Goal: Task Accomplishment & Management: Complete application form

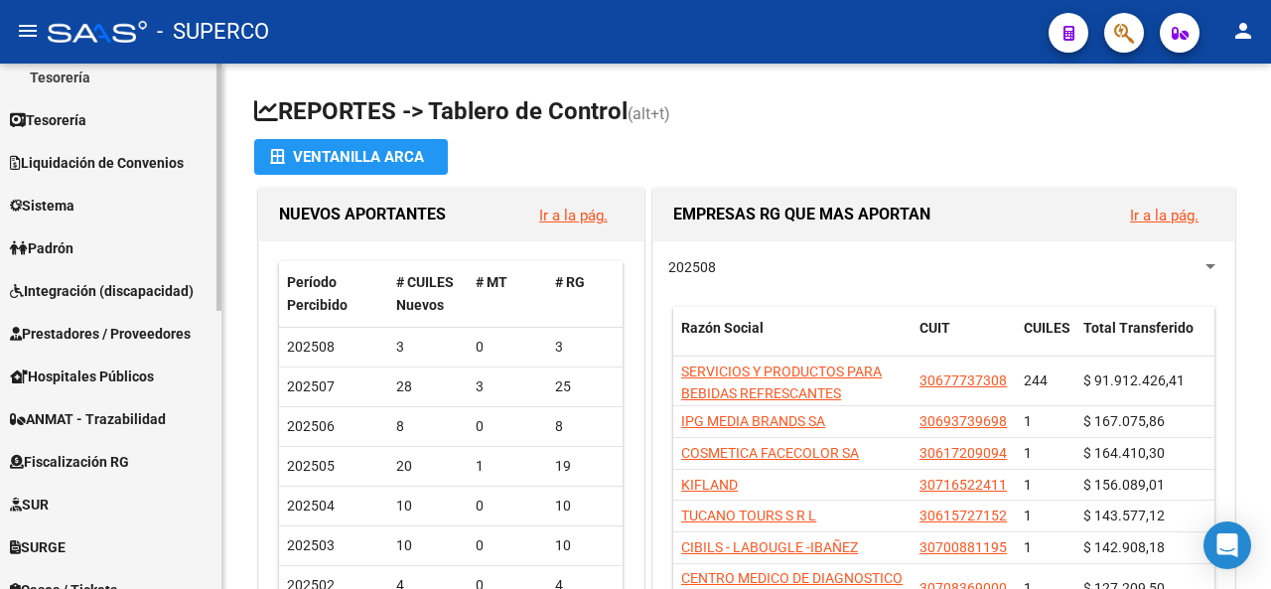
scroll to position [397, 0]
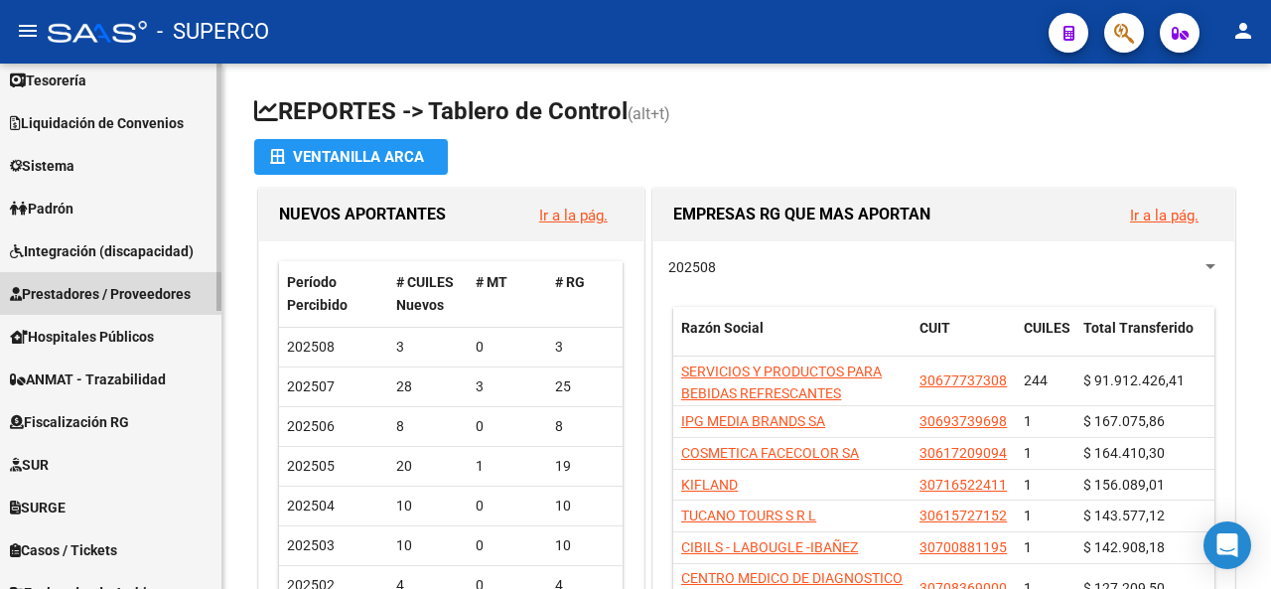
click at [119, 291] on span "Prestadores / Proveedores" at bounding box center [100, 294] width 181 height 22
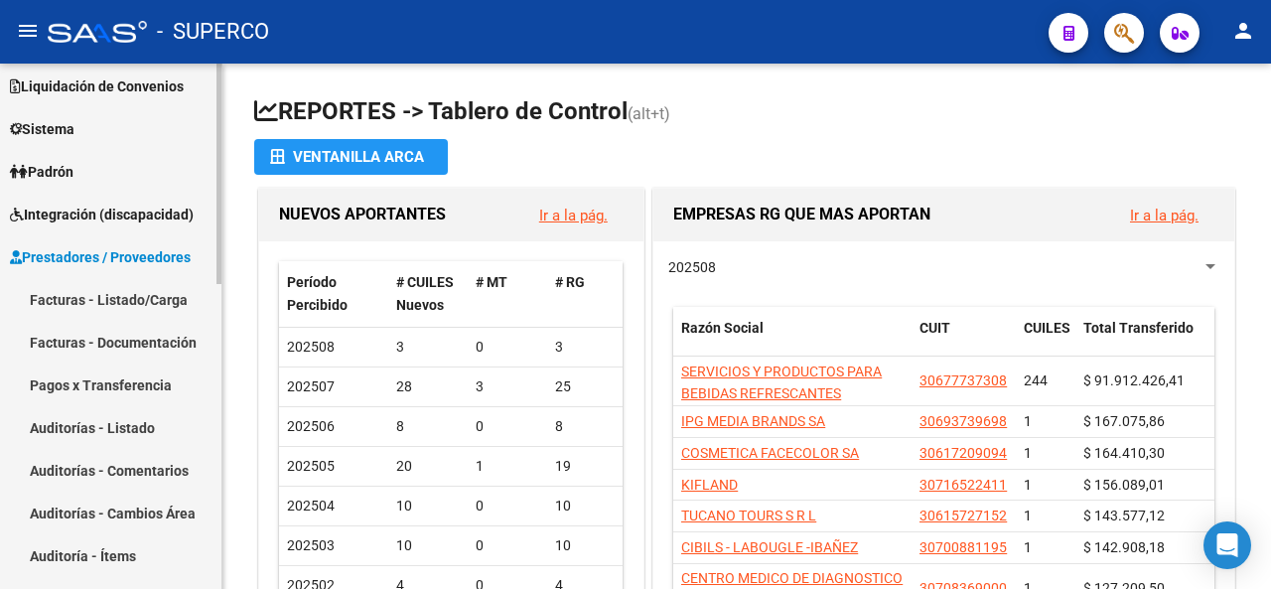
scroll to position [97, 0]
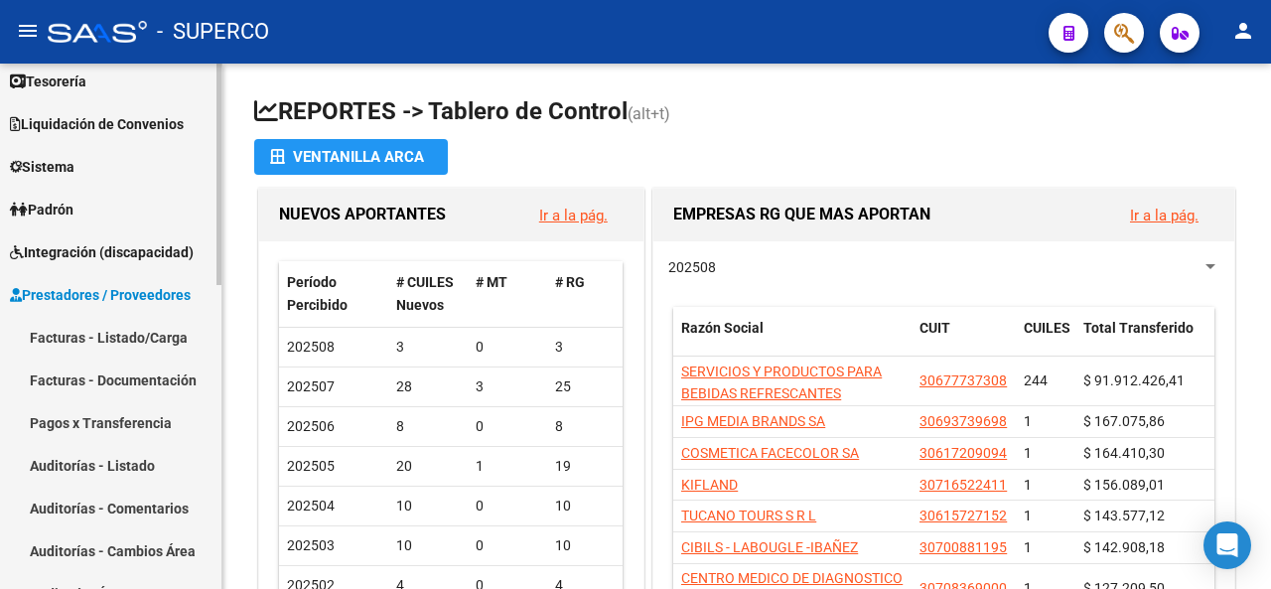
click at [135, 338] on link "Facturas - Listado/Carga" at bounding box center [110, 337] width 221 height 43
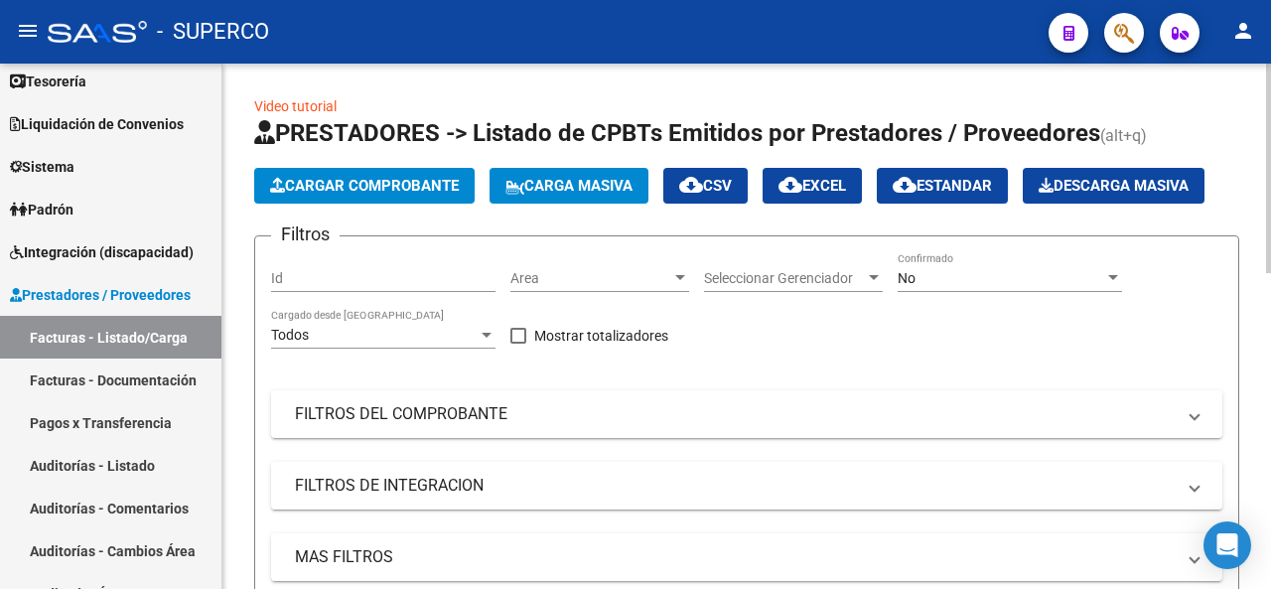
click at [344, 204] on app-list-header "PRESTADORES -> Listado de CPBTs Emitidos por Prestadores / Proveedores (alt+q) …" at bounding box center [746, 462] width 985 height 691
click at [432, 182] on span "Cargar Comprobante" at bounding box center [364, 186] width 189 height 18
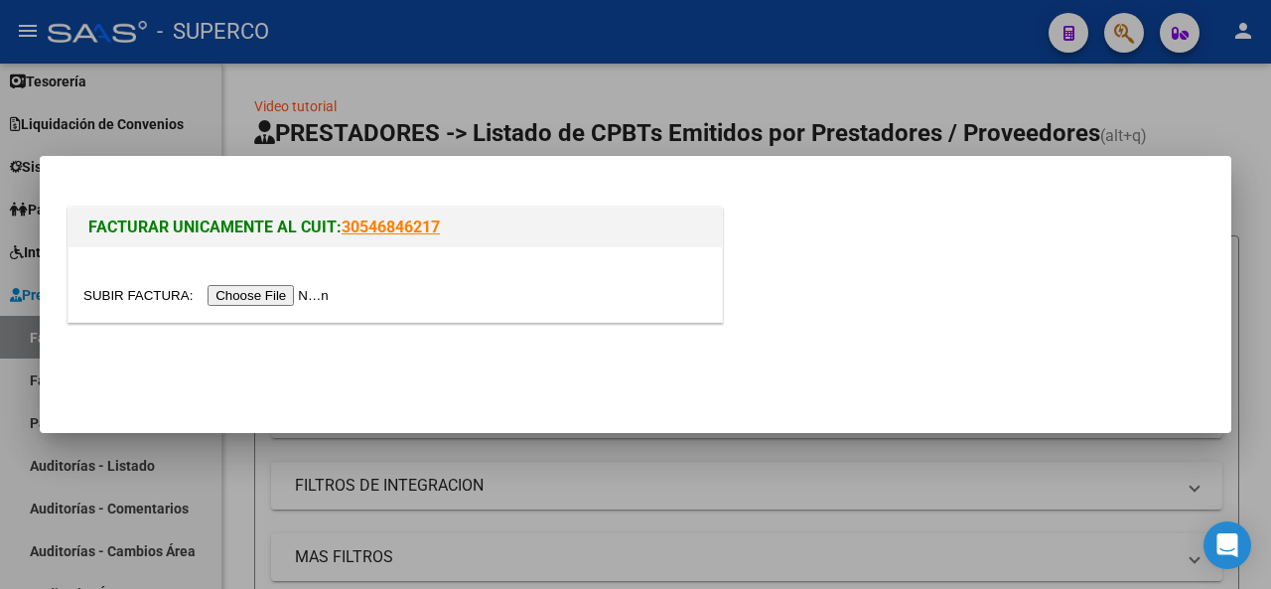
click at [284, 293] on input "file" at bounding box center [208, 295] width 251 height 21
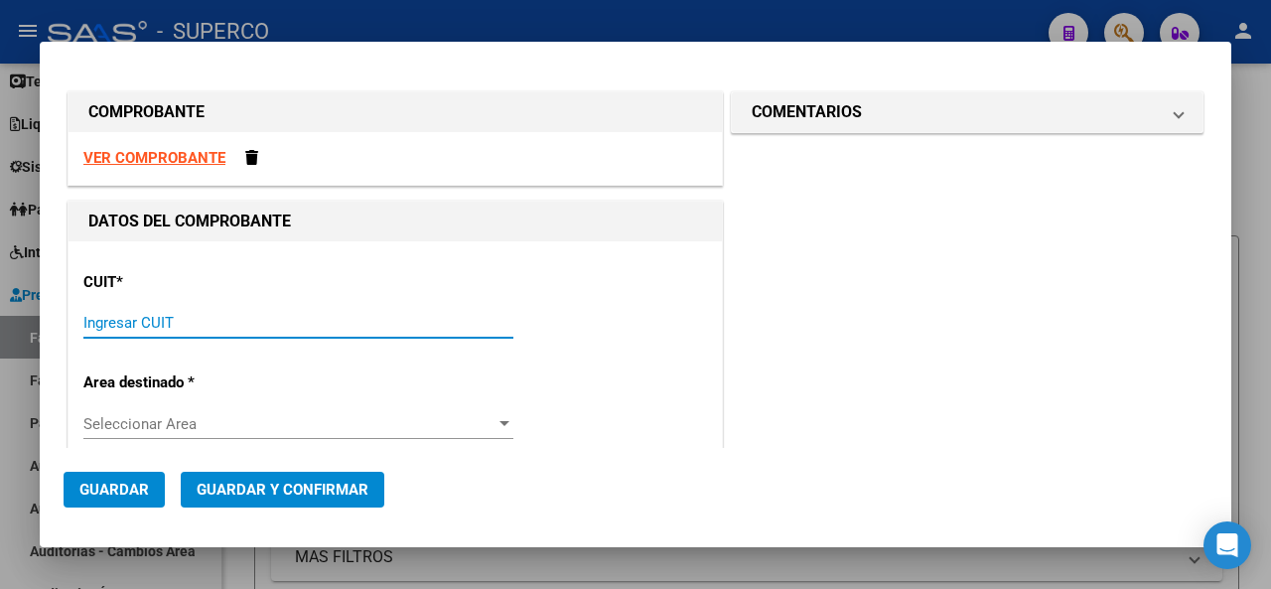
click at [135, 325] on input "Ingresar CUIT" at bounding box center [298, 323] width 430 height 18
paste input "30-60956363-6"
type input "30-60956363-6"
type input "8"
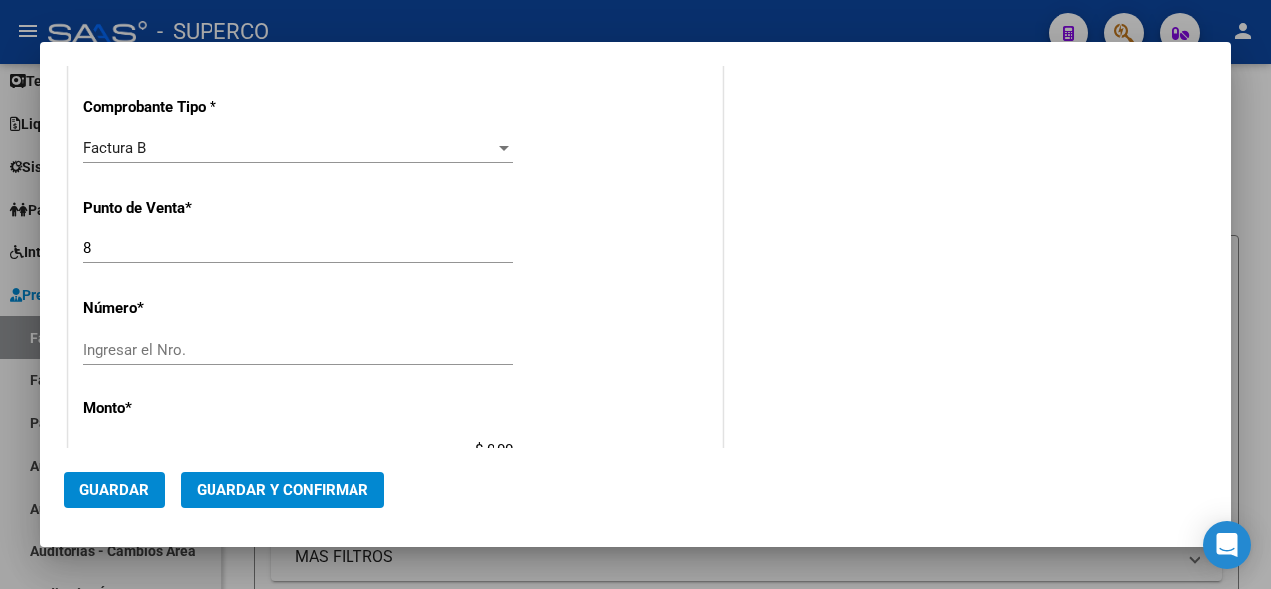
scroll to position [596, 0]
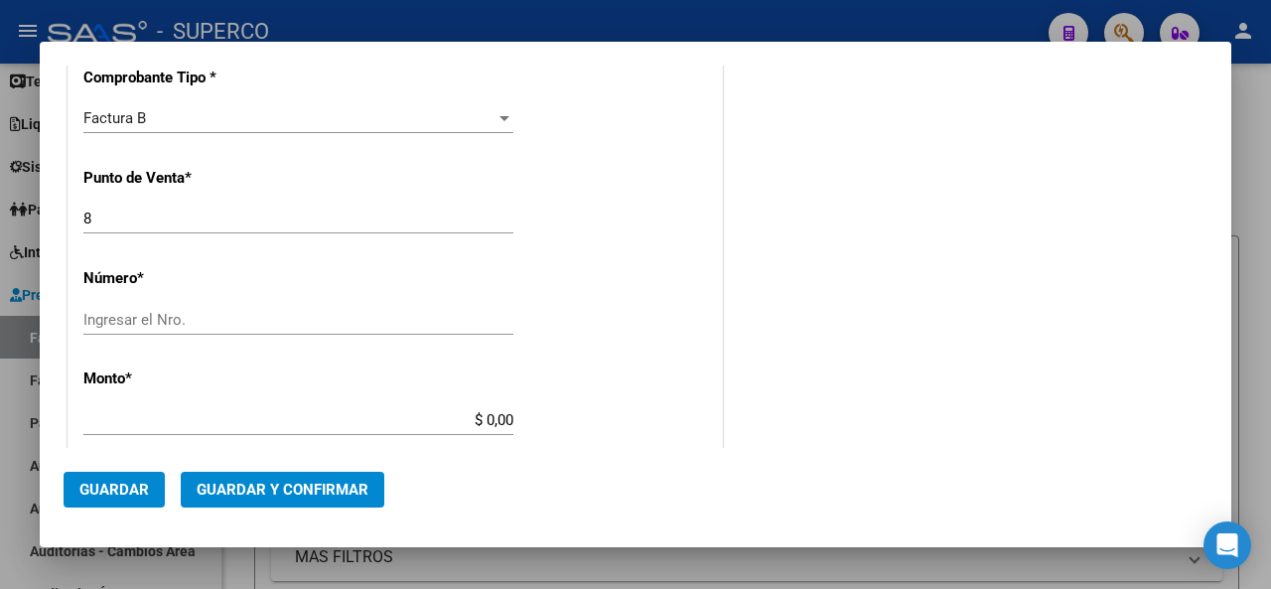
type input "30-60956363-6"
click at [126, 327] on div "Ingresar el Nro." at bounding box center [298, 320] width 430 height 30
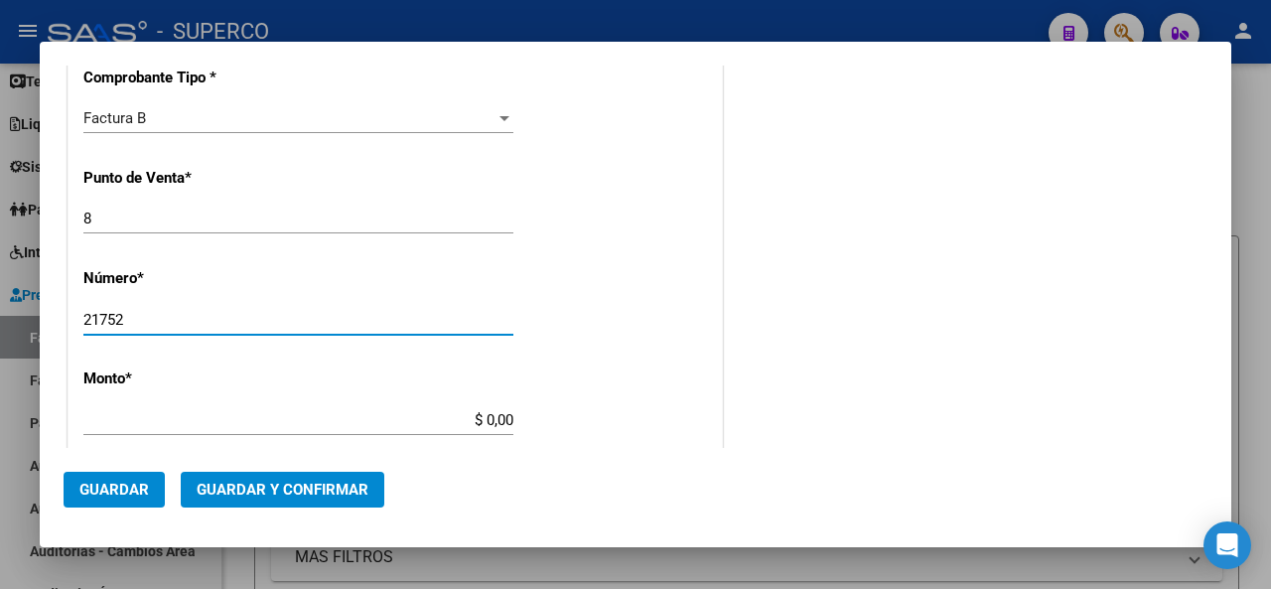
type input "21752"
click at [449, 307] on div "21752 Ingresar el Nro." at bounding box center [298, 320] width 430 height 30
type input "$ 163.916,00"
type input "[DATE]"
type input "75326162532094"
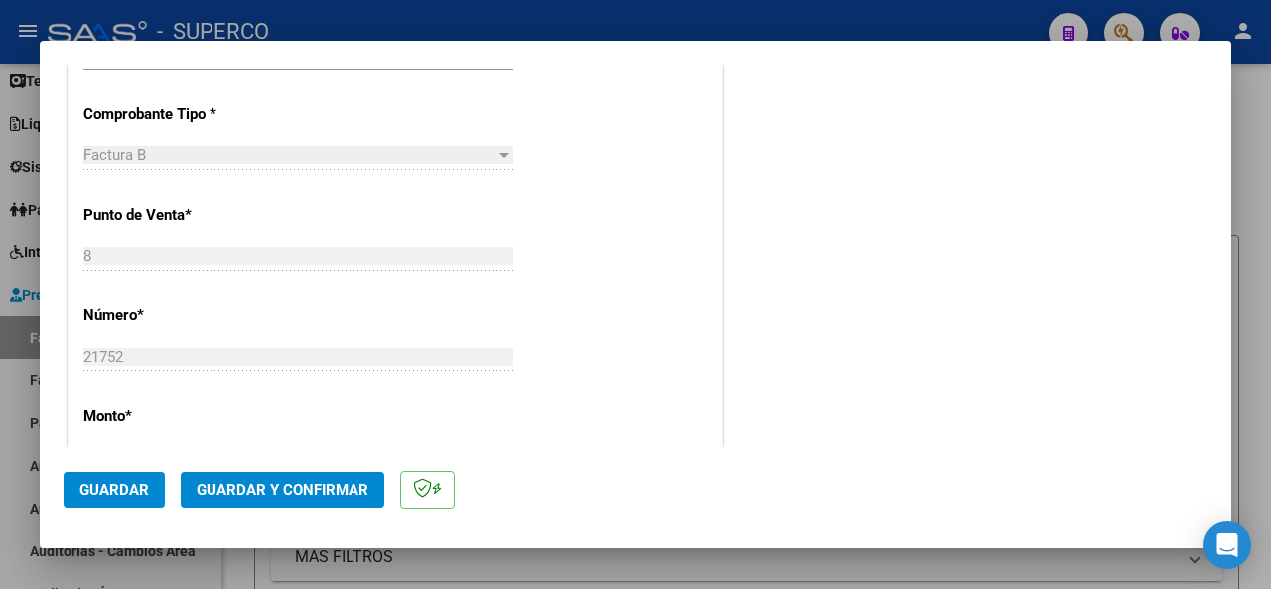
click at [266, 488] on span "Guardar y Confirmar" at bounding box center [283, 490] width 172 height 18
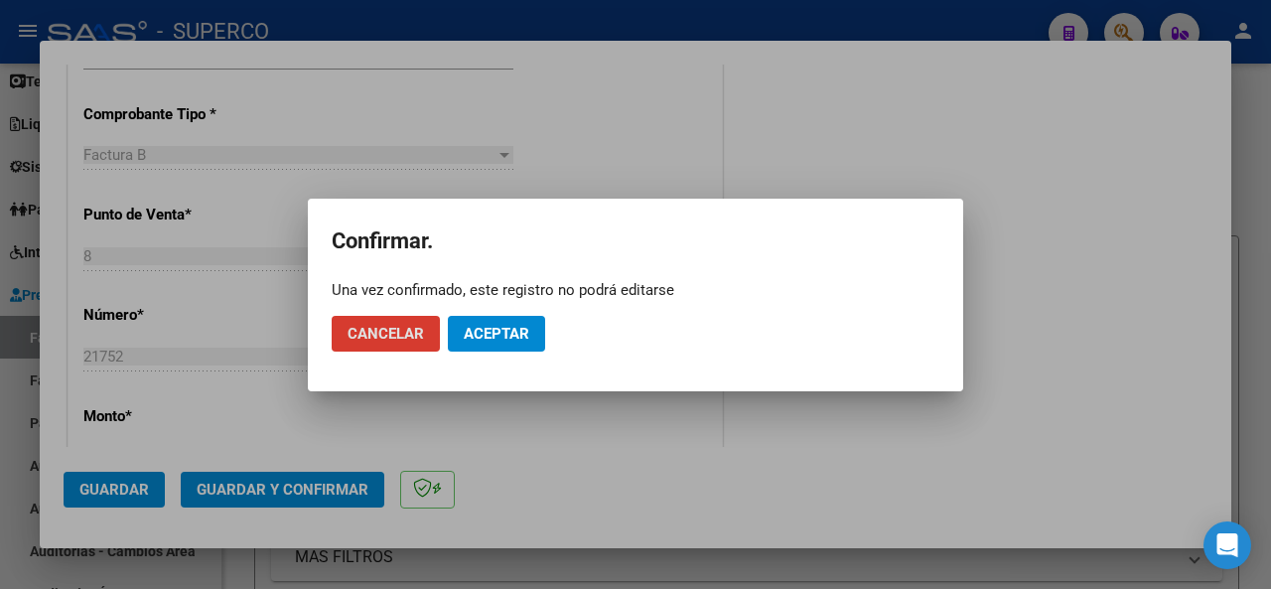
click at [530, 317] on button "Aceptar" at bounding box center [496, 334] width 97 height 36
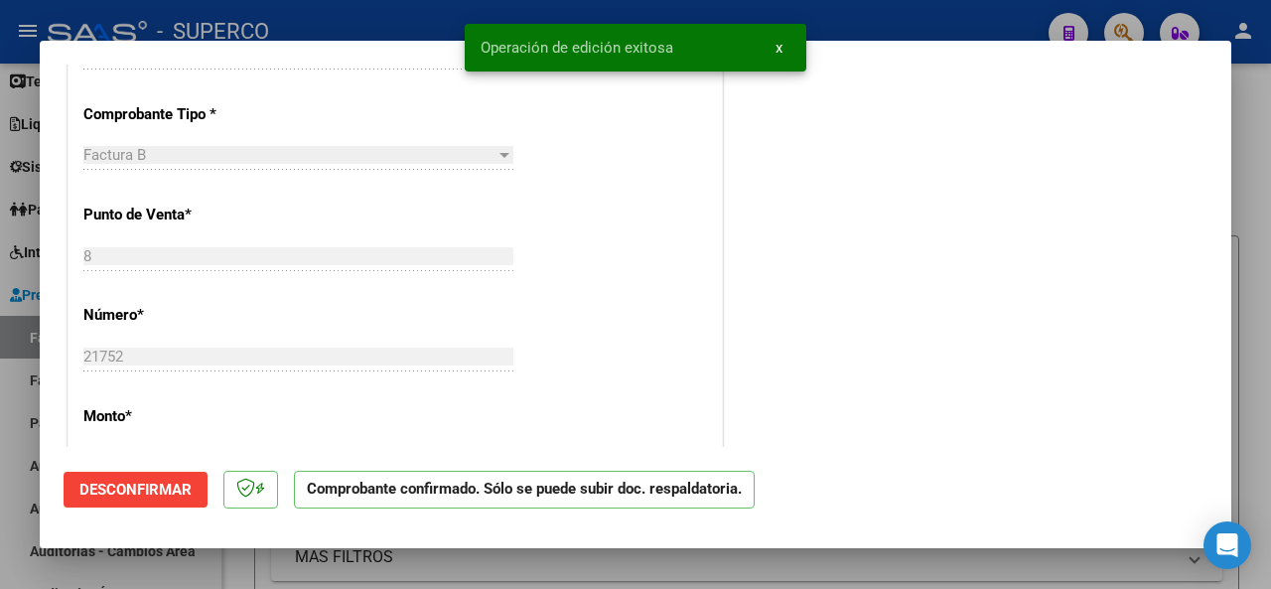
click at [419, 17] on div at bounding box center [635, 294] width 1271 height 589
type input "$ 0,00"
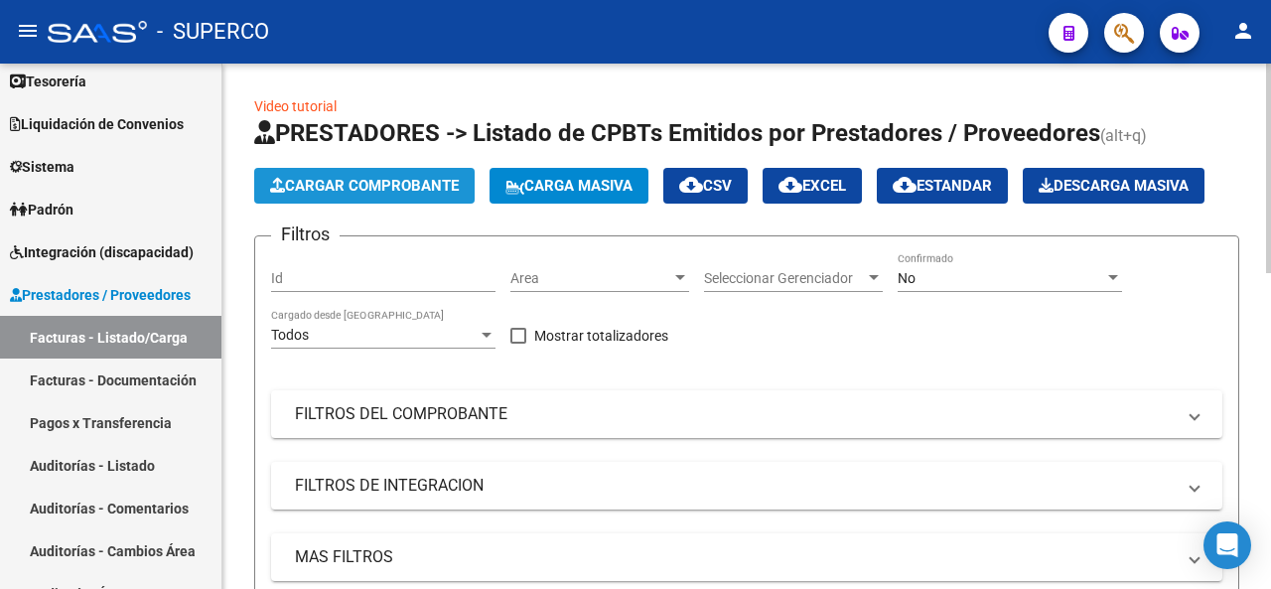
click at [389, 186] on span "Cargar Comprobante" at bounding box center [364, 186] width 189 height 18
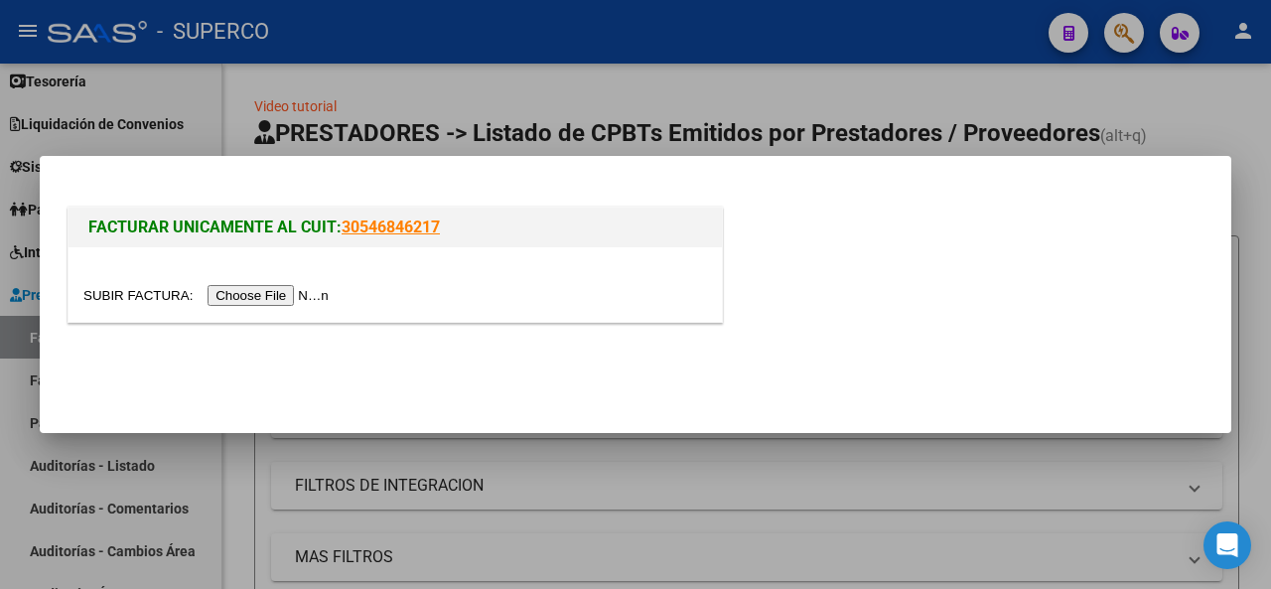
click at [275, 301] on input "file" at bounding box center [208, 295] width 251 height 21
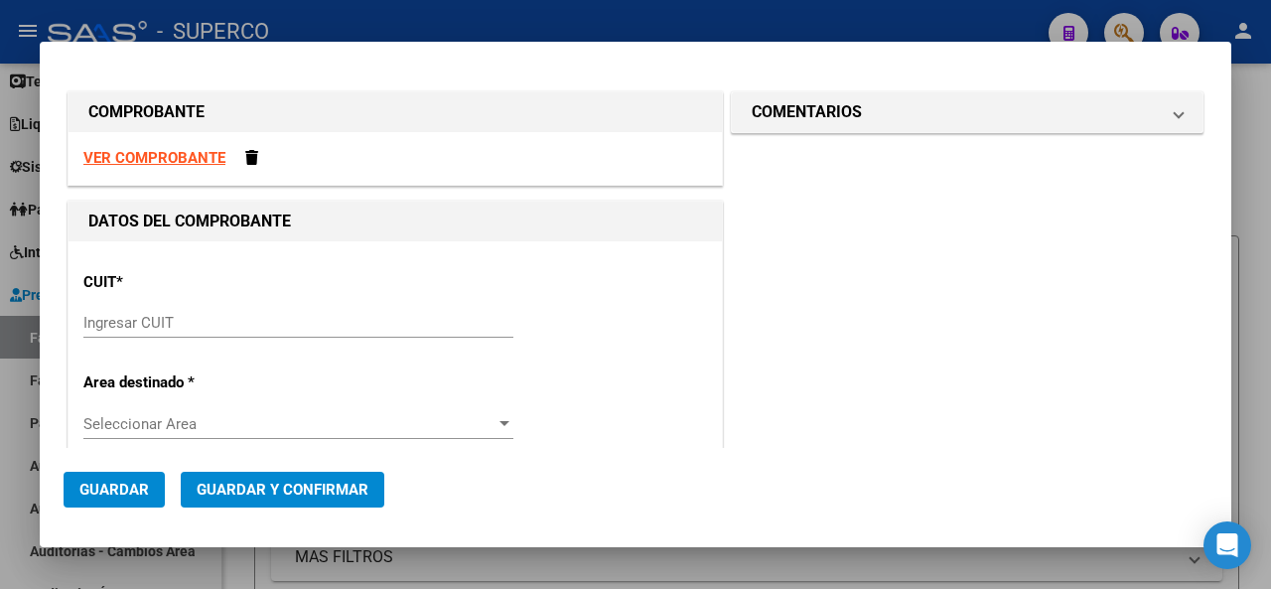
click at [153, 323] on input "Ingresar CUIT" at bounding box center [298, 323] width 430 height 18
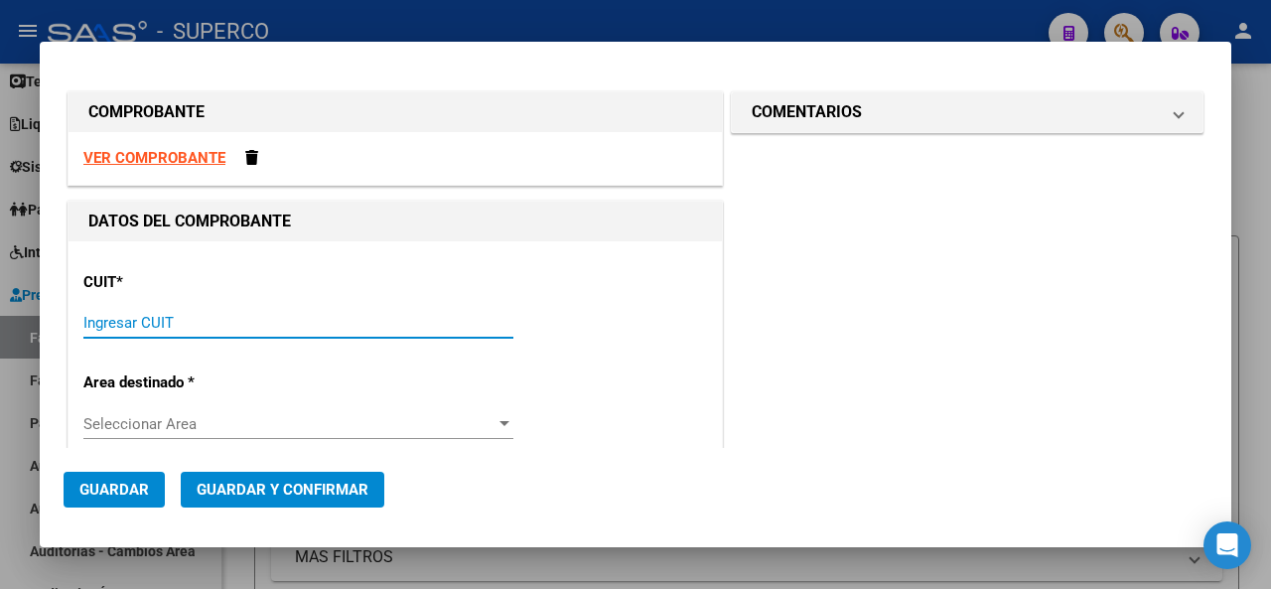
paste input "30-60956363-6"
type input "30-60956363-6"
type input "8"
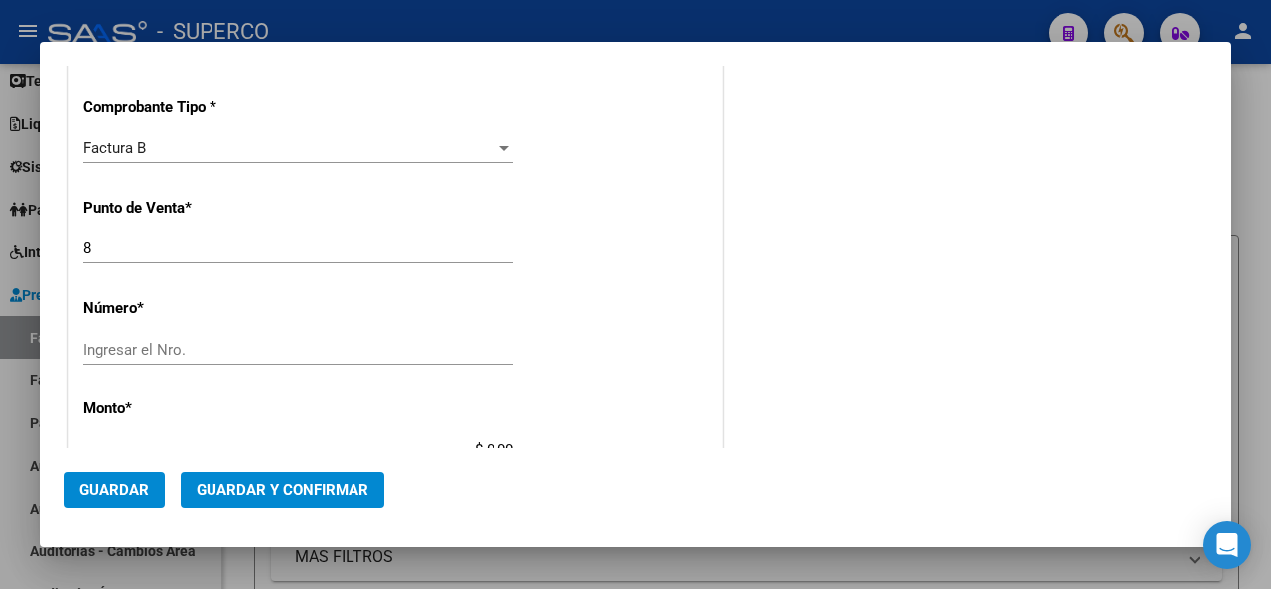
scroll to position [596, 0]
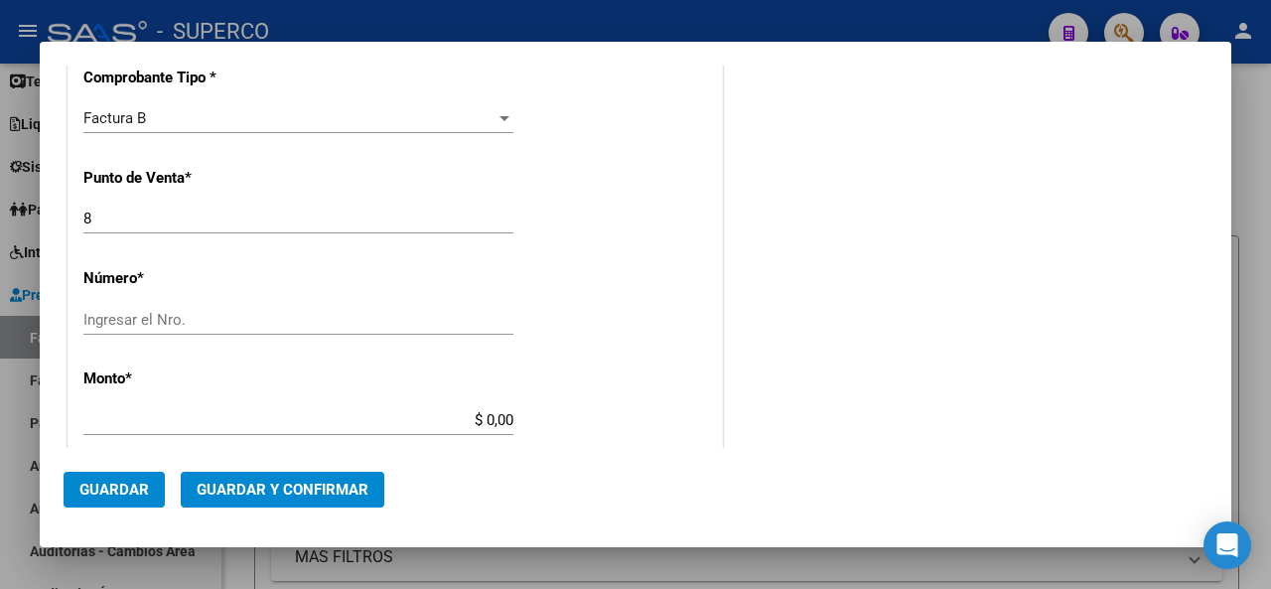
type input "30-60956363-6"
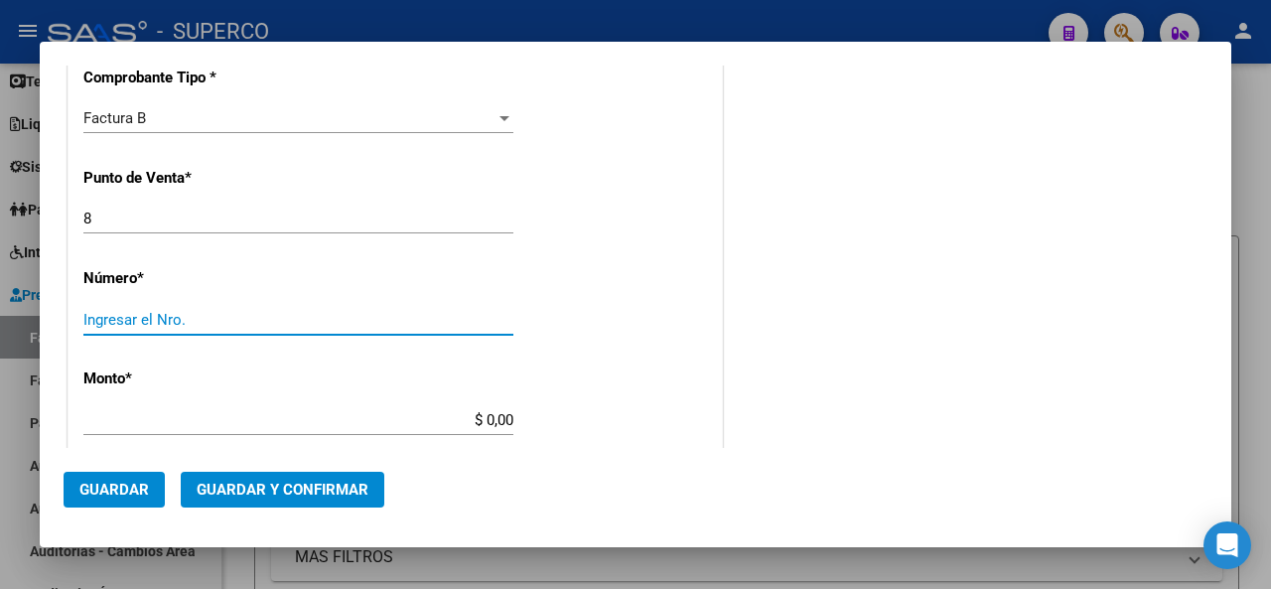
click at [117, 328] on div "Ingresar el Nro." at bounding box center [298, 320] width 430 height 30
type input "21753"
click at [451, 261] on div "CUIT * 30-60956363-6 Ingresar CUIT ANALISIS PRESTADOR SISTEMAS BEJERMAN S A ARC…" at bounding box center [395, 411] width 653 height 1530
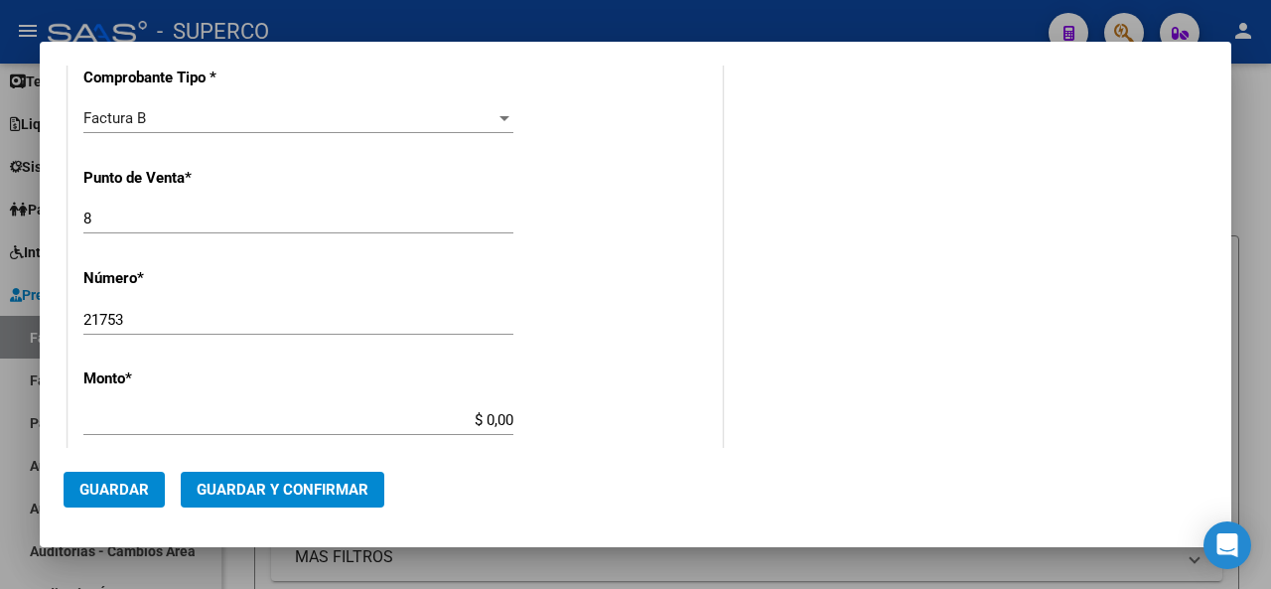
type input "$ 121.185,17"
type input "[DATE]"
type input "75326162532670"
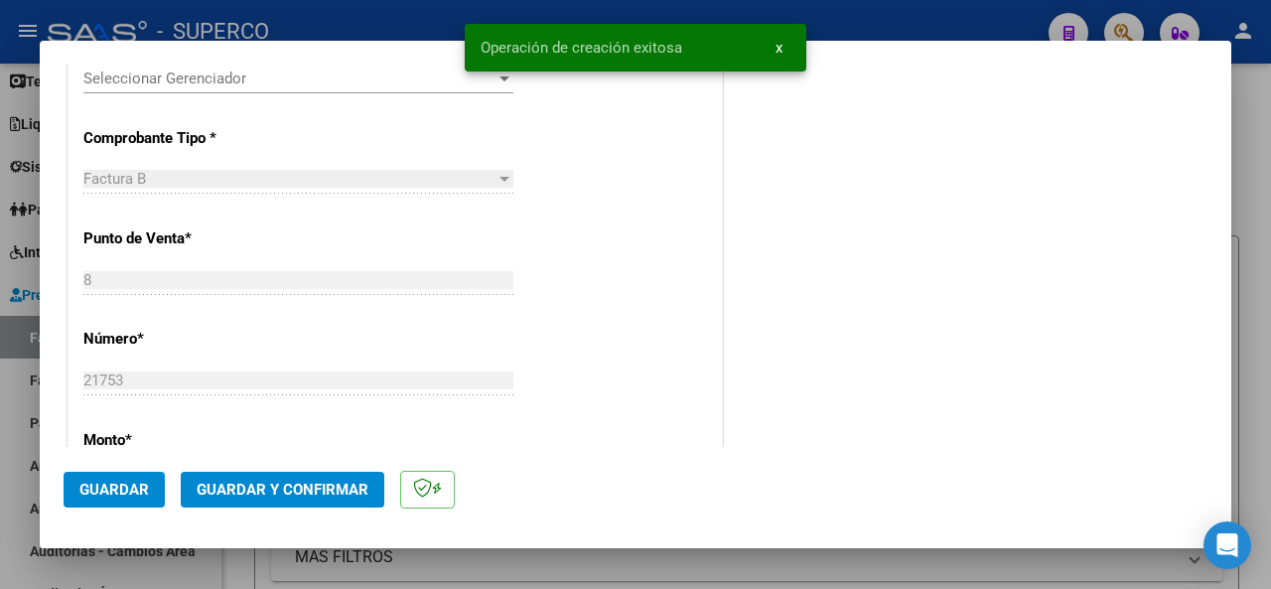
scroll to position [397, 0]
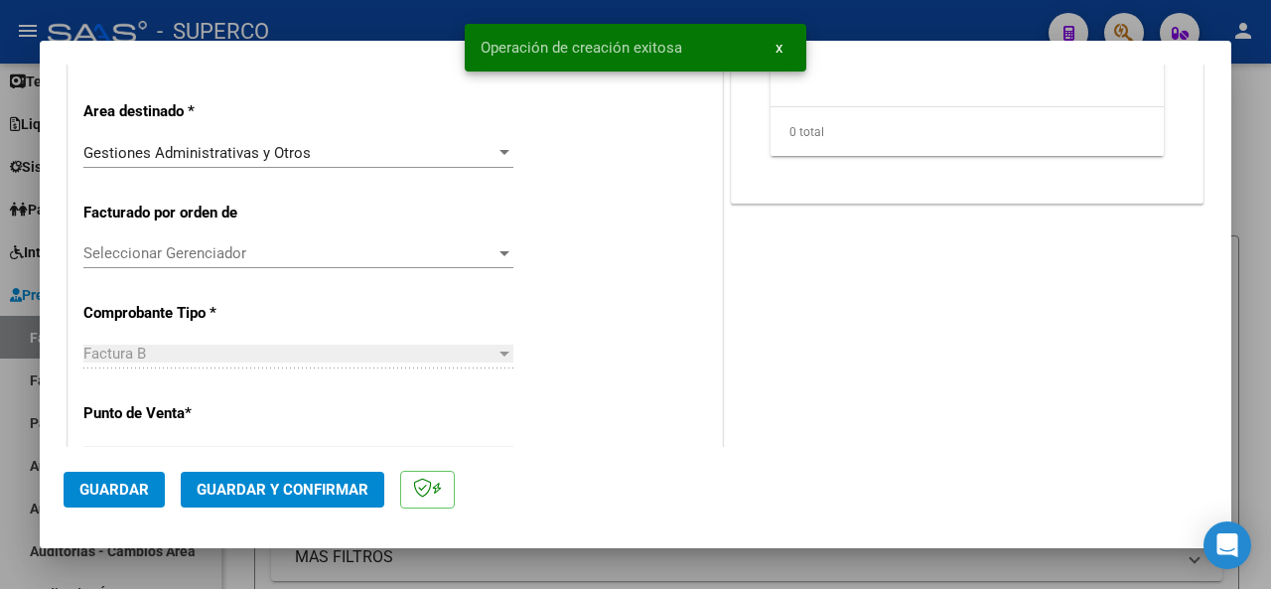
click at [303, 496] on span "Guardar y Confirmar" at bounding box center [283, 490] width 172 height 18
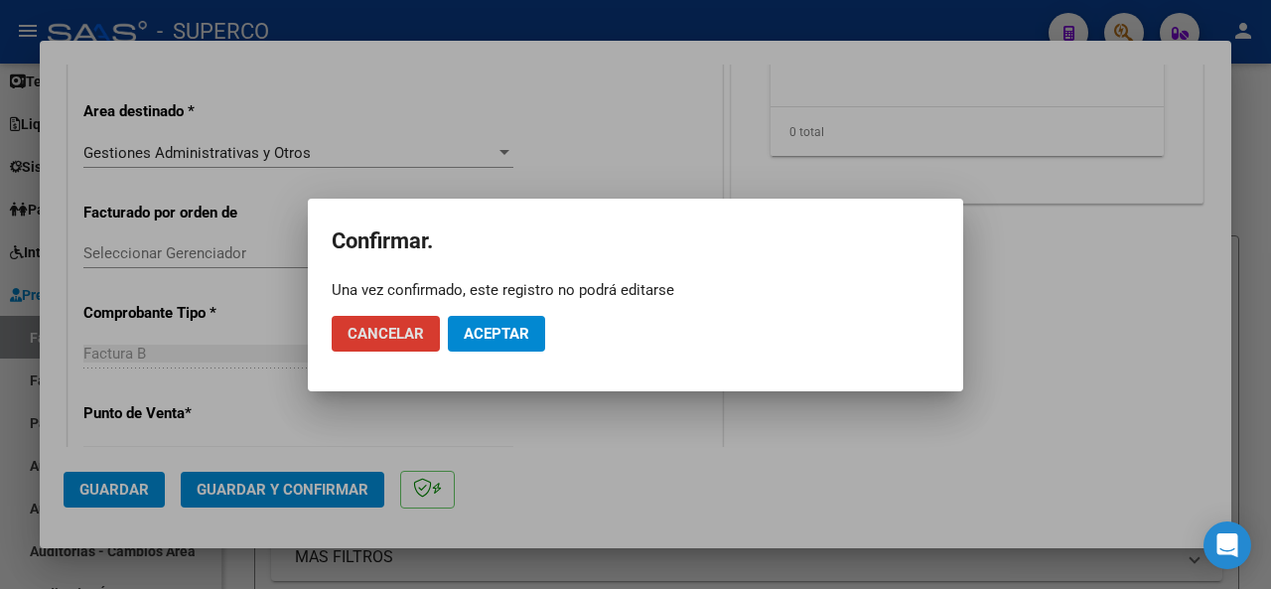
click at [477, 339] on span "Aceptar" at bounding box center [497, 334] width 66 height 18
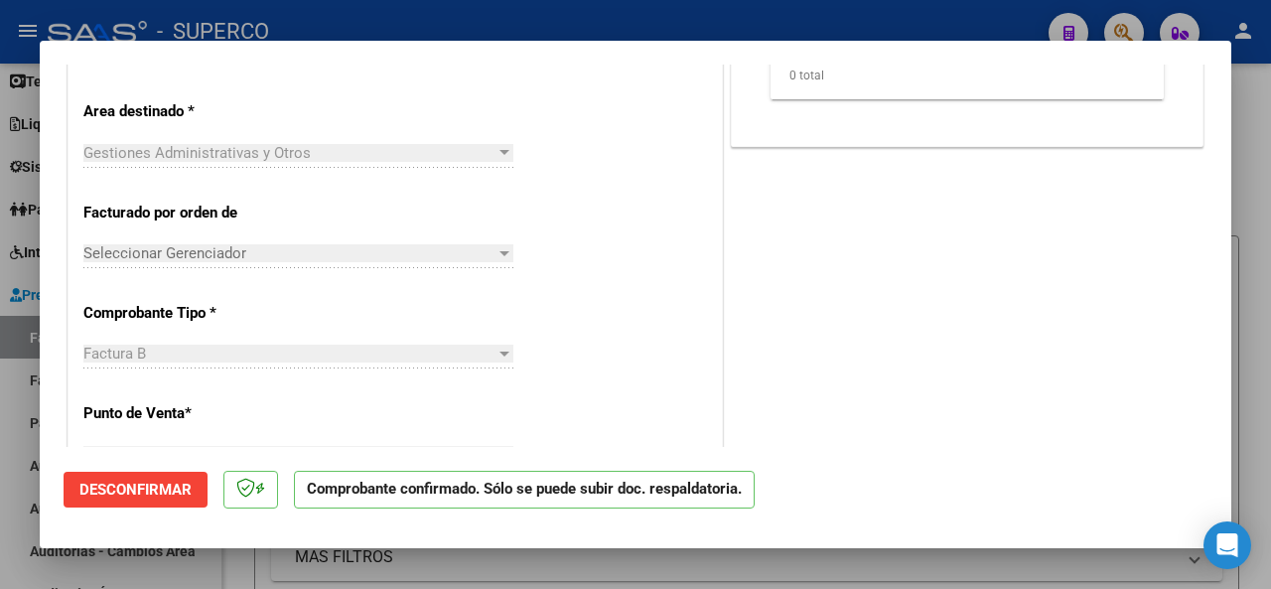
click at [330, 16] on div at bounding box center [635, 294] width 1271 height 589
type input "$ 0,00"
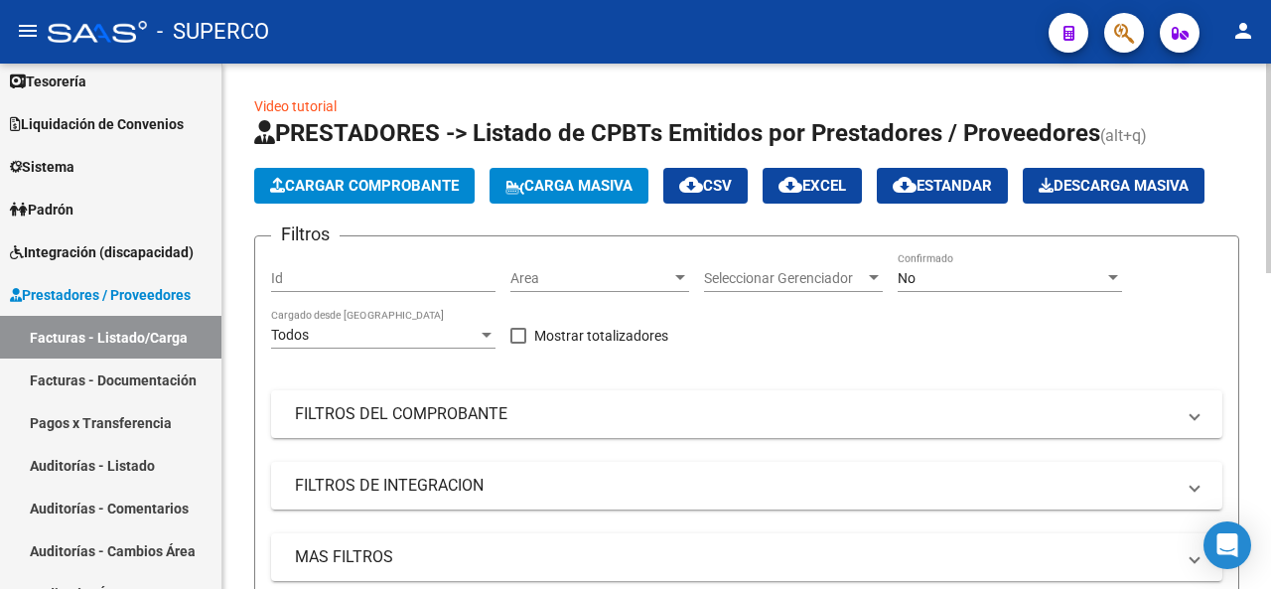
click at [357, 186] on span "Cargar Comprobante" at bounding box center [364, 186] width 189 height 18
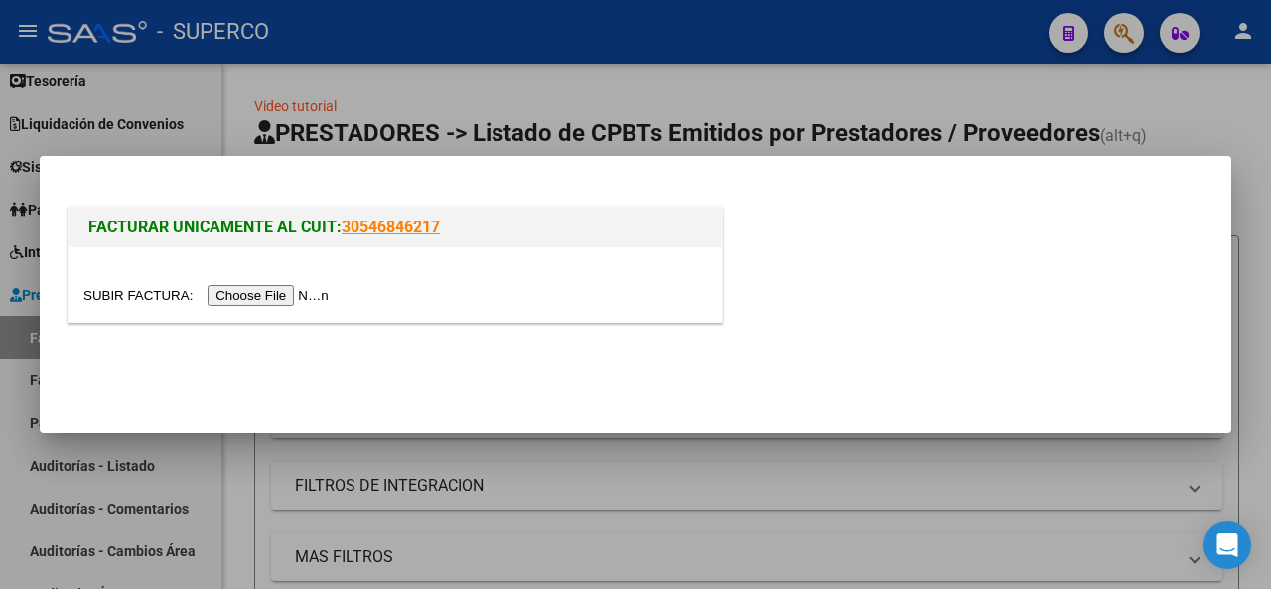
click at [278, 295] on input "file" at bounding box center [208, 295] width 251 height 21
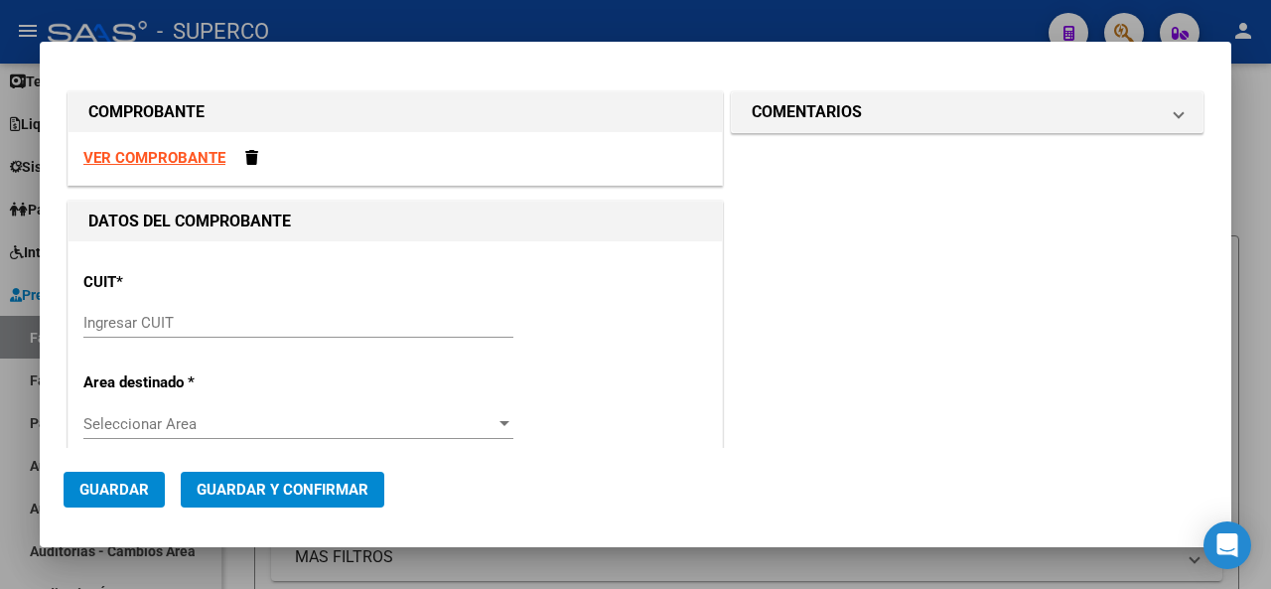
click at [133, 314] on input "Ingresar CUIT" at bounding box center [298, 323] width 430 height 18
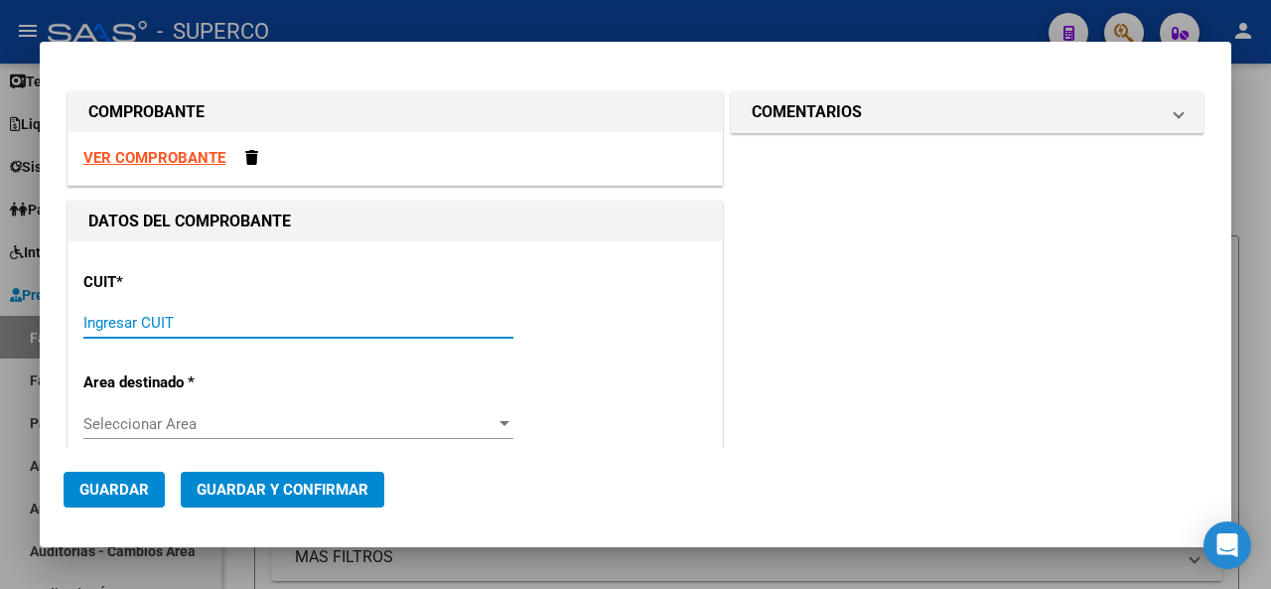
paste input "30-60956363-6"
type input "30-60956363-6"
type input "8"
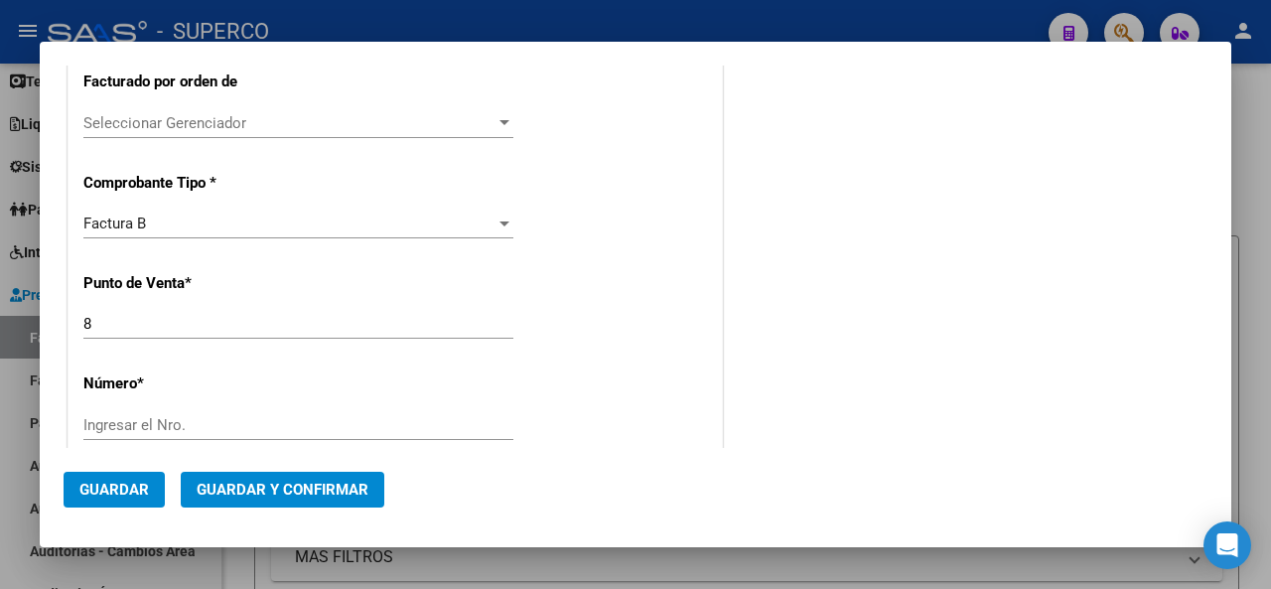
scroll to position [596, 0]
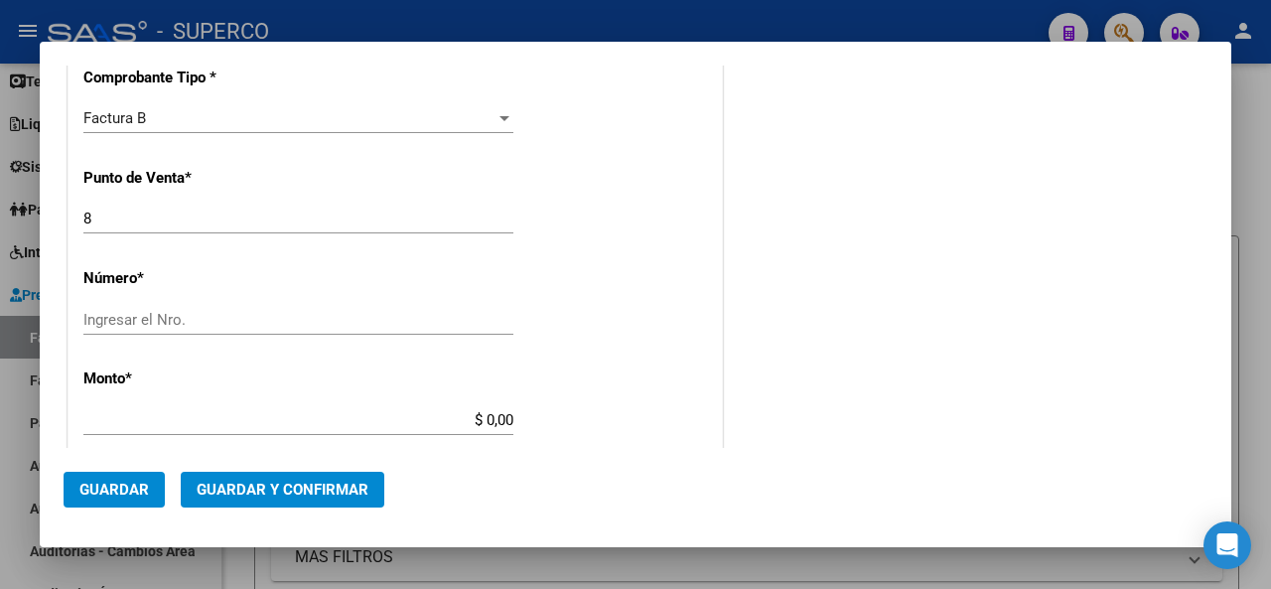
type input "30-60956363-6"
click at [127, 322] on input "Ingresar el Nro." at bounding box center [298, 320] width 430 height 18
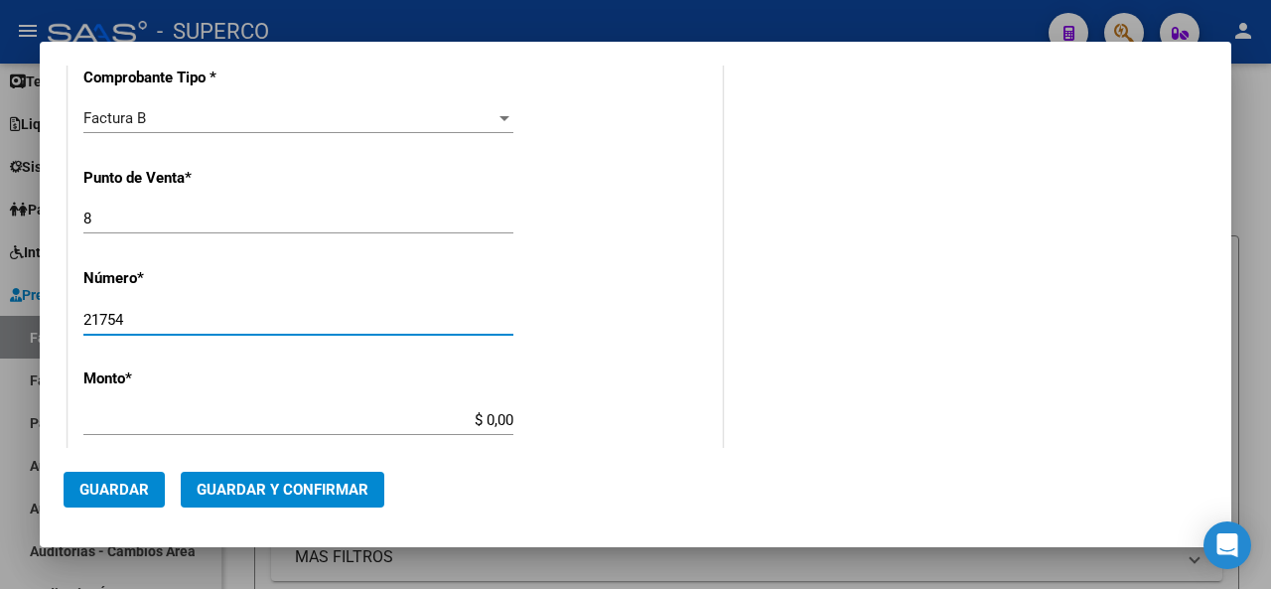
type input "21754"
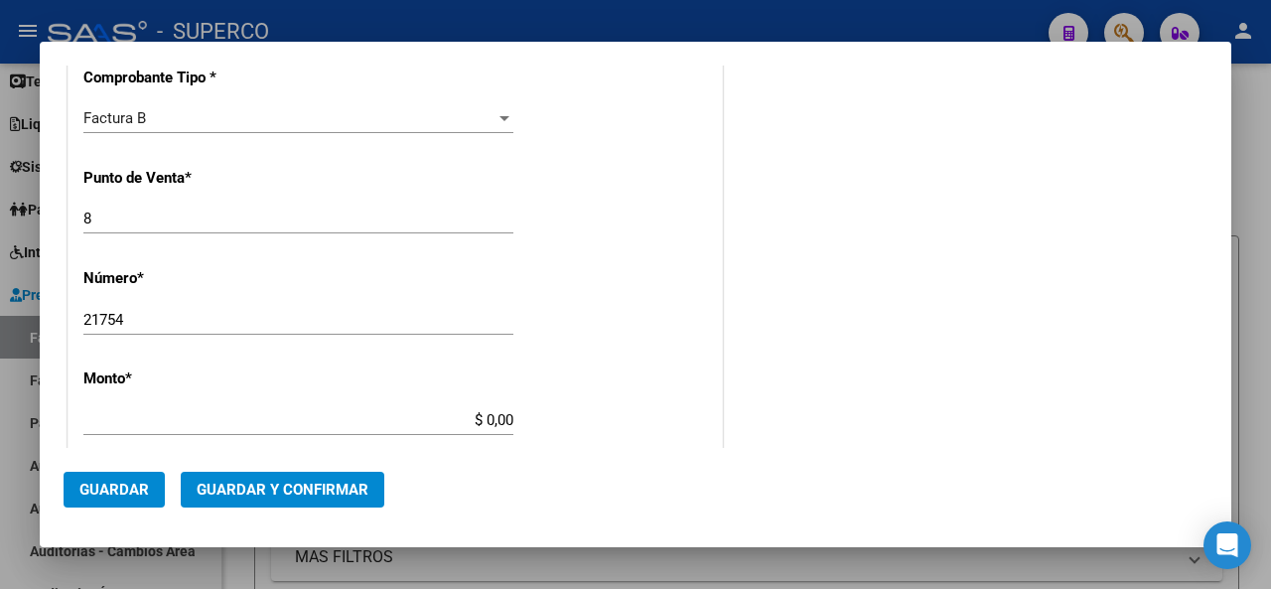
click at [539, 202] on div "CUIT * 30-60956363-6 Ingresar CUIT ANALISIS PRESTADOR SISTEMAS BEJERMAN S A ARC…" at bounding box center [395, 411] width 653 height 1530
type input "$ 139.882,68"
type input "[DATE]"
type input "75326162533113"
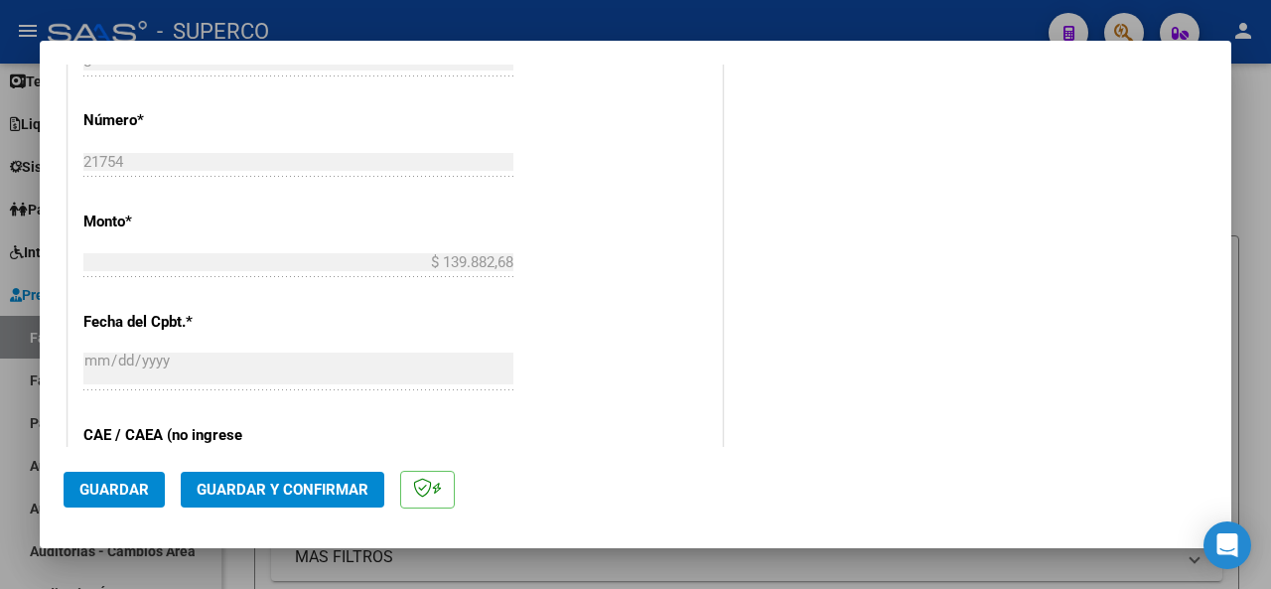
scroll to position [794, 0]
click at [301, 485] on span "Guardar y Confirmar" at bounding box center [283, 490] width 172 height 18
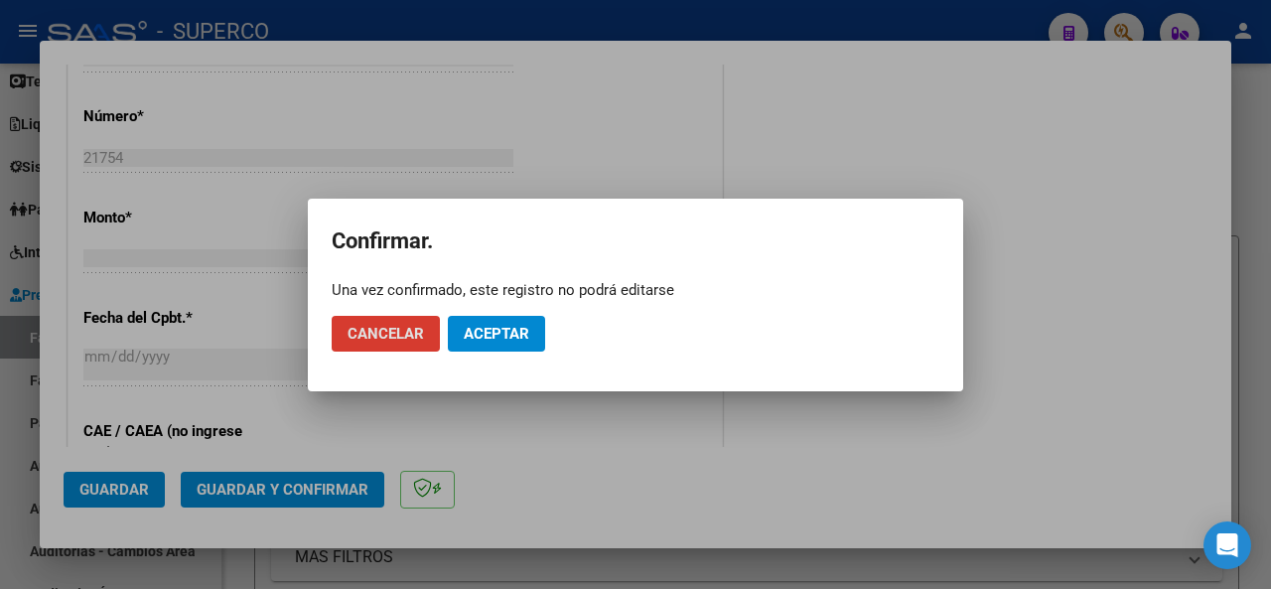
click at [487, 345] on button "Aceptar" at bounding box center [496, 334] width 97 height 36
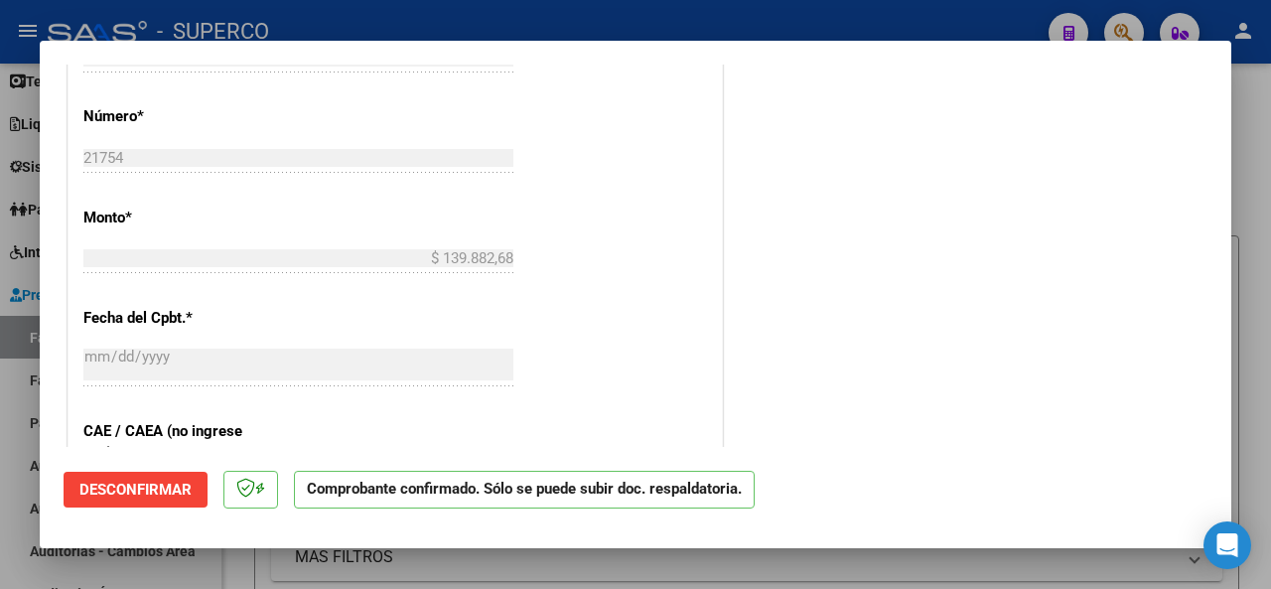
click at [591, 19] on div at bounding box center [635, 294] width 1271 height 589
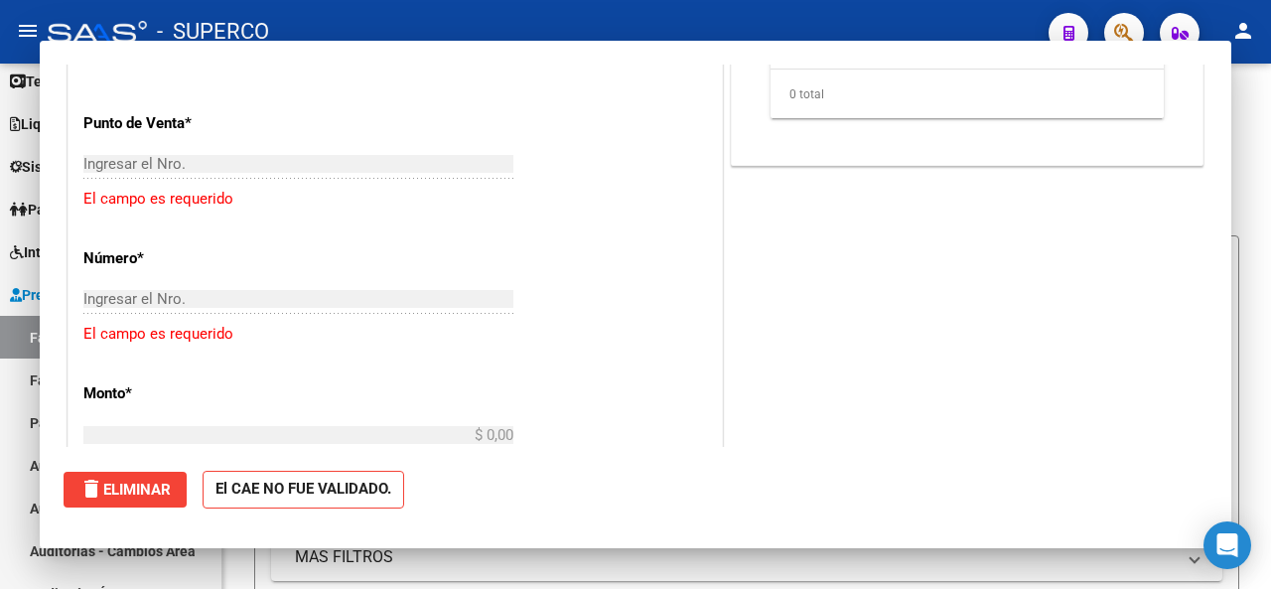
scroll to position [0, 0]
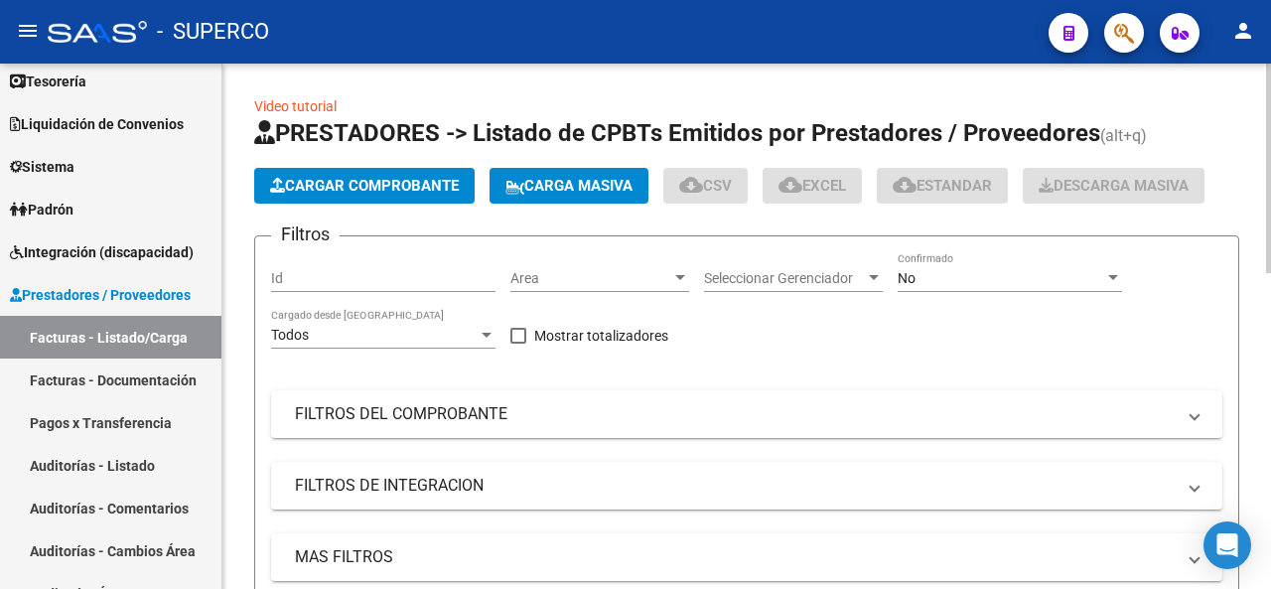
click at [550, 189] on span "Carga Masiva" at bounding box center [568, 186] width 127 height 18
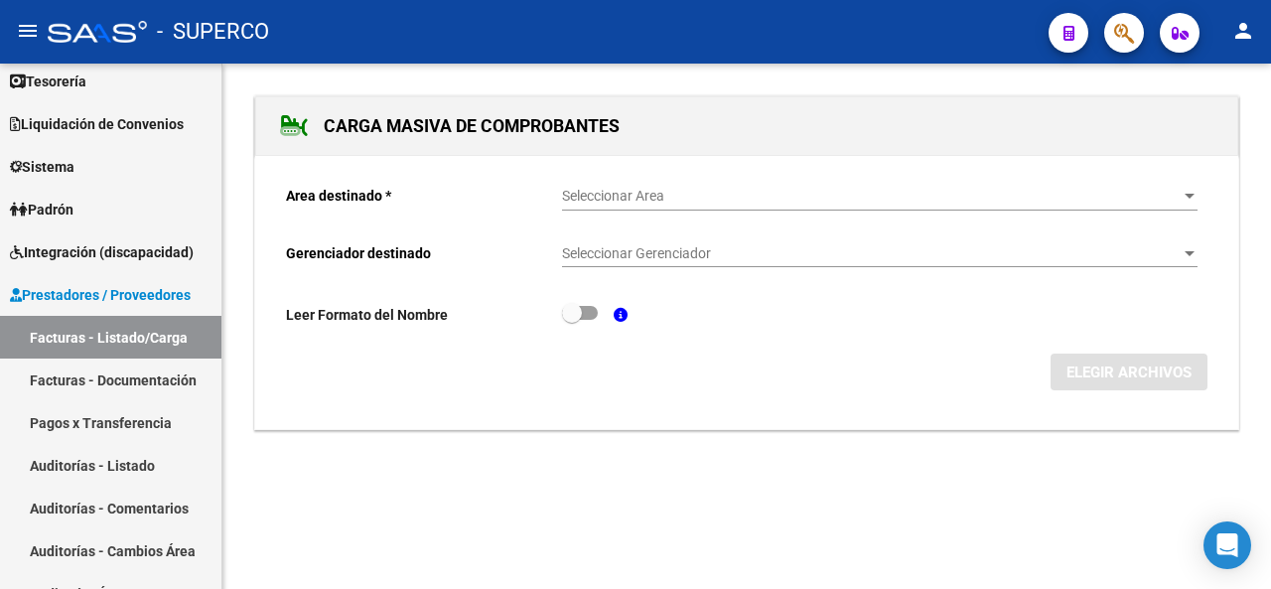
click at [691, 193] on span "Seleccionar Area" at bounding box center [871, 196] width 618 height 17
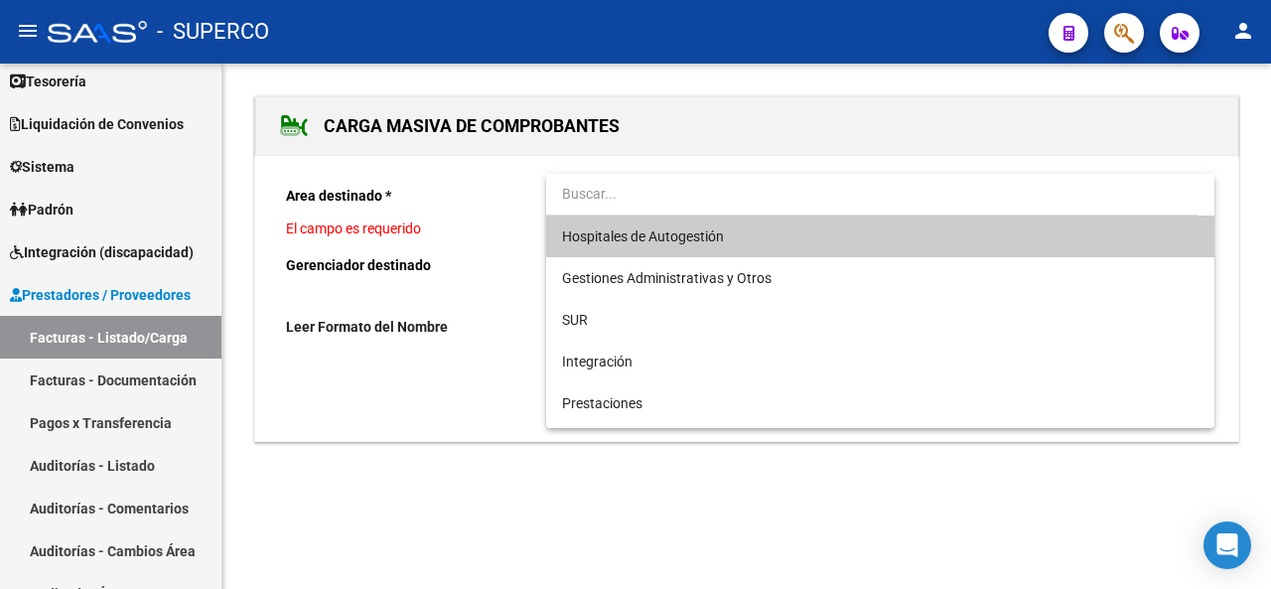
click at [693, 194] on input "dropdown search" at bounding box center [872, 194] width 652 height 42
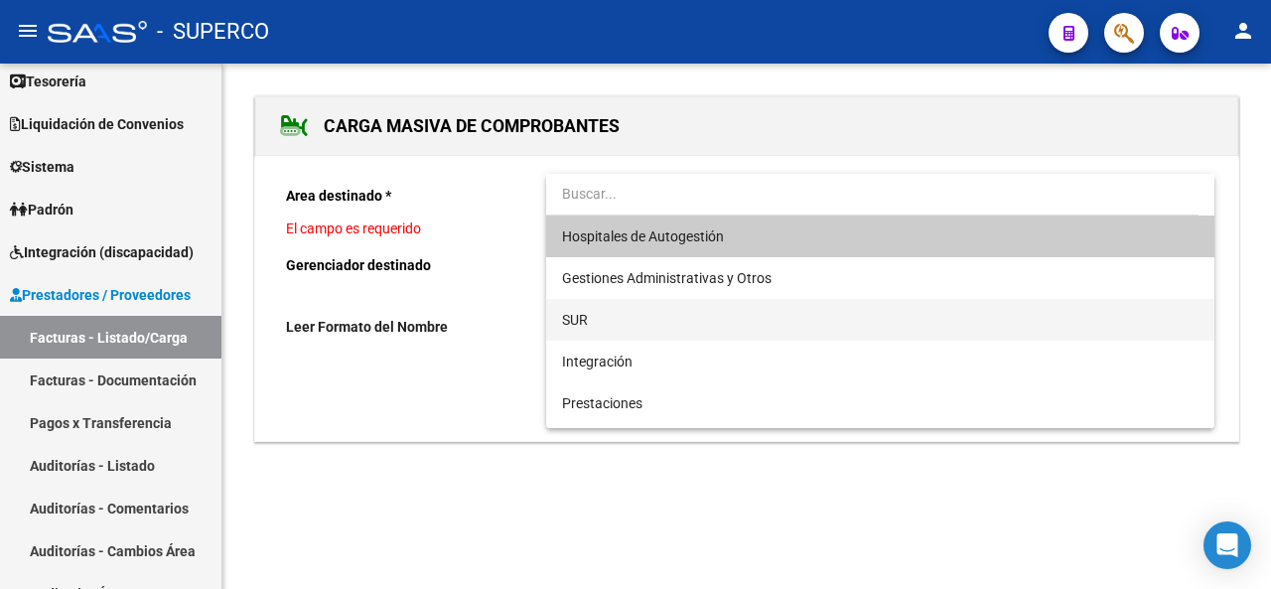
click at [683, 320] on span "SUR" at bounding box center [880, 320] width 636 height 42
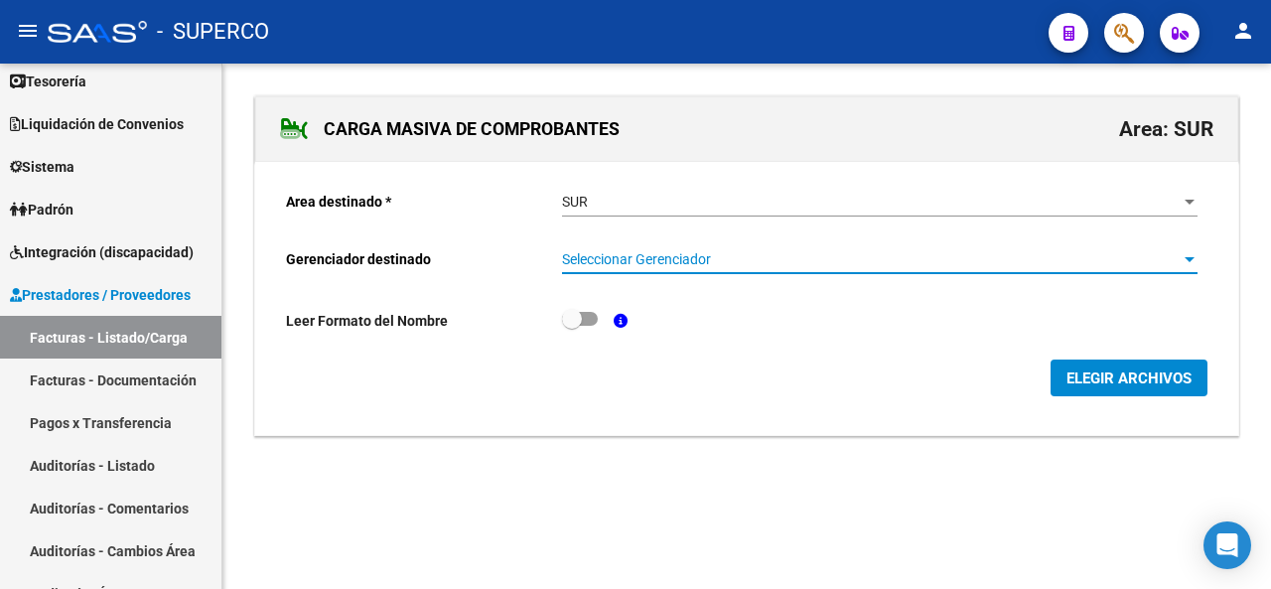
click at [743, 251] on span "Seleccionar Gerenciador" at bounding box center [871, 259] width 618 height 17
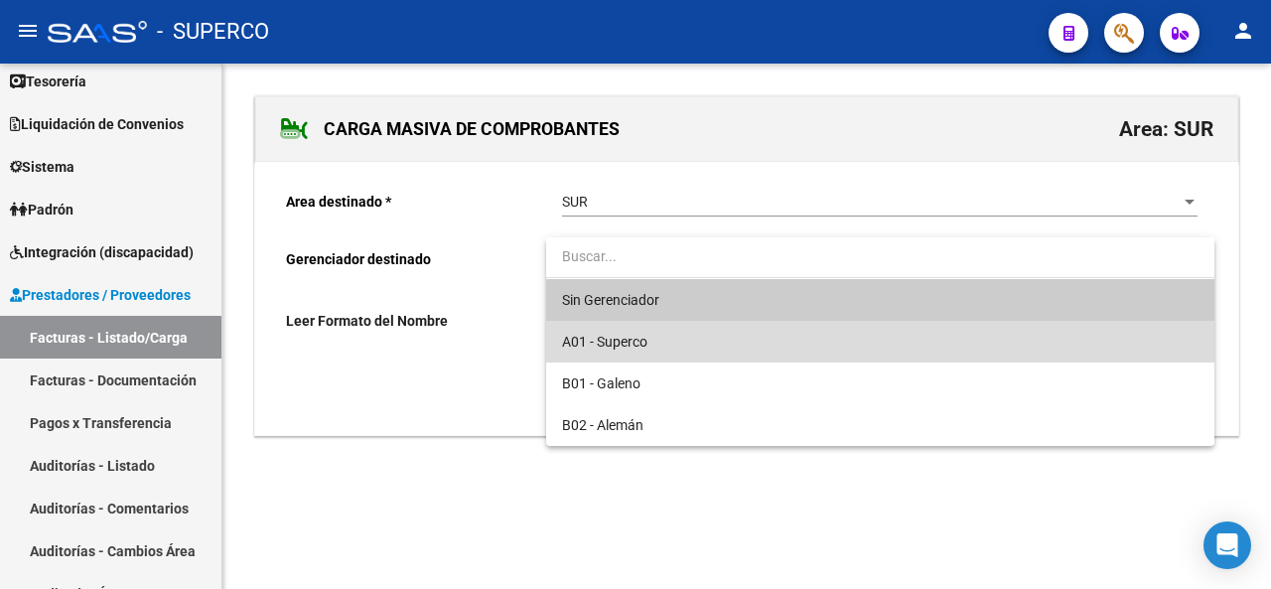
click at [636, 356] on span "A01 - Superco" at bounding box center [880, 342] width 636 height 42
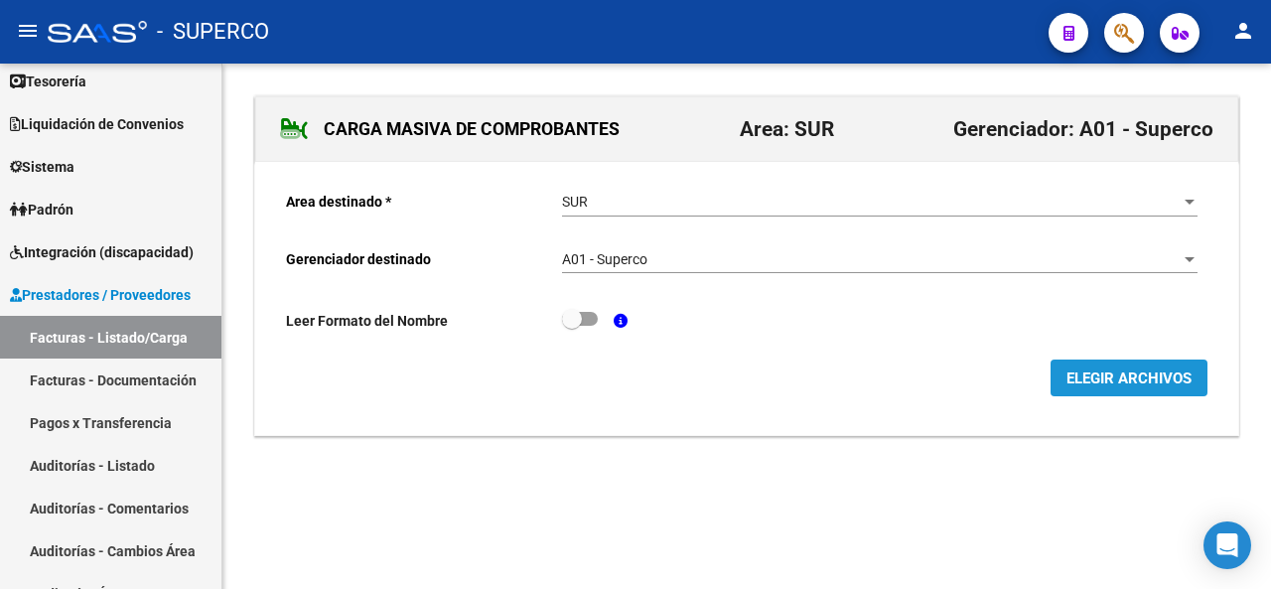
click at [1080, 374] on span "ELEGIR ARCHIVOS" at bounding box center [1128, 378] width 125 height 18
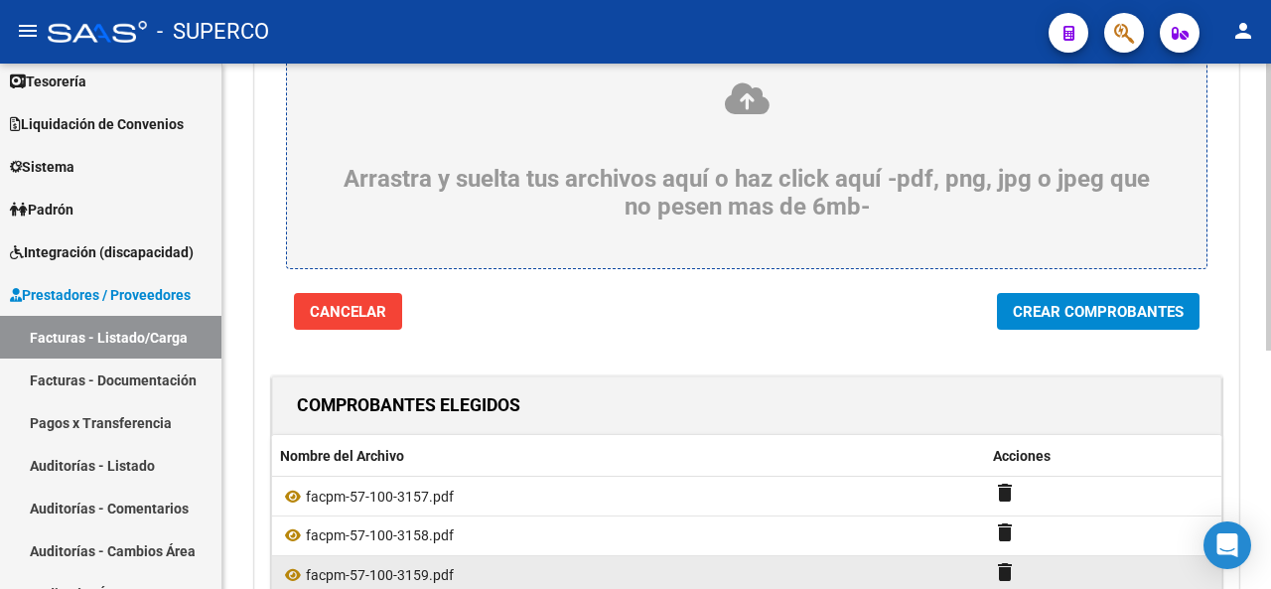
scroll to position [435, 0]
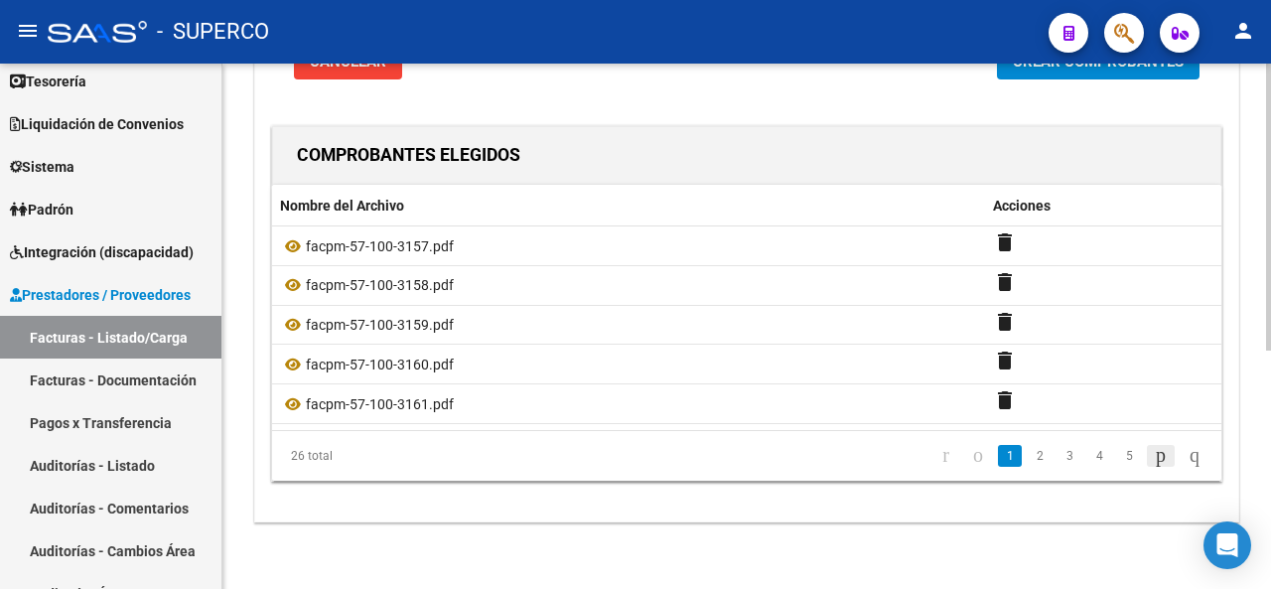
click at [1153, 451] on icon "go to next page" at bounding box center [1161, 455] width 16 height 24
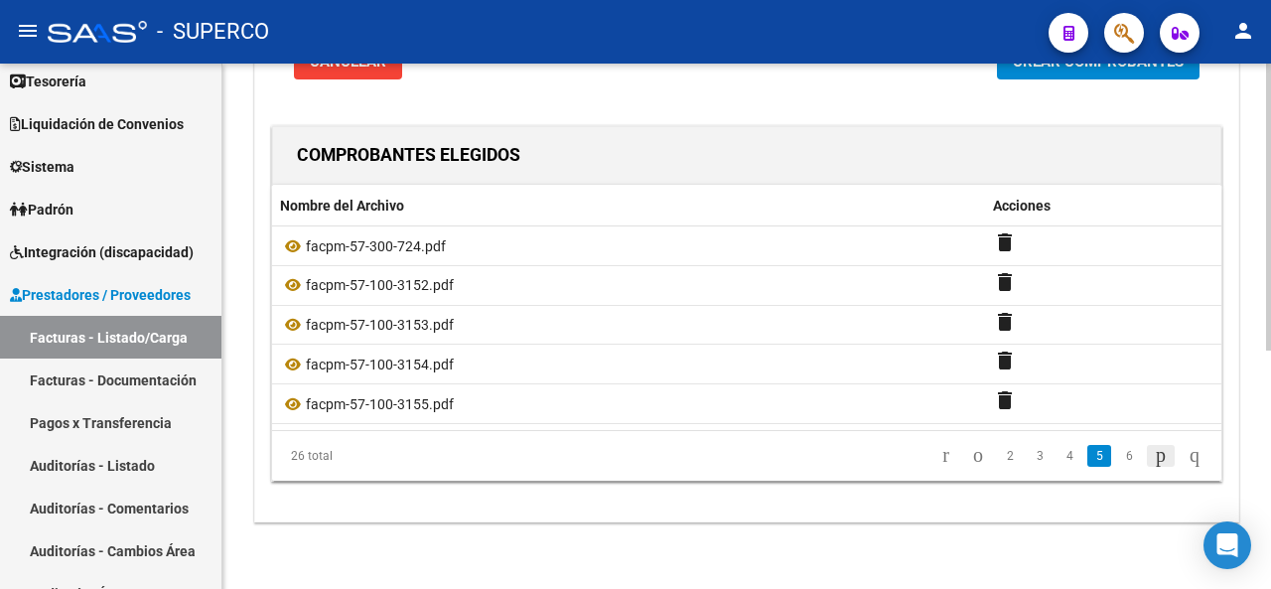
scroll to position [278, 0]
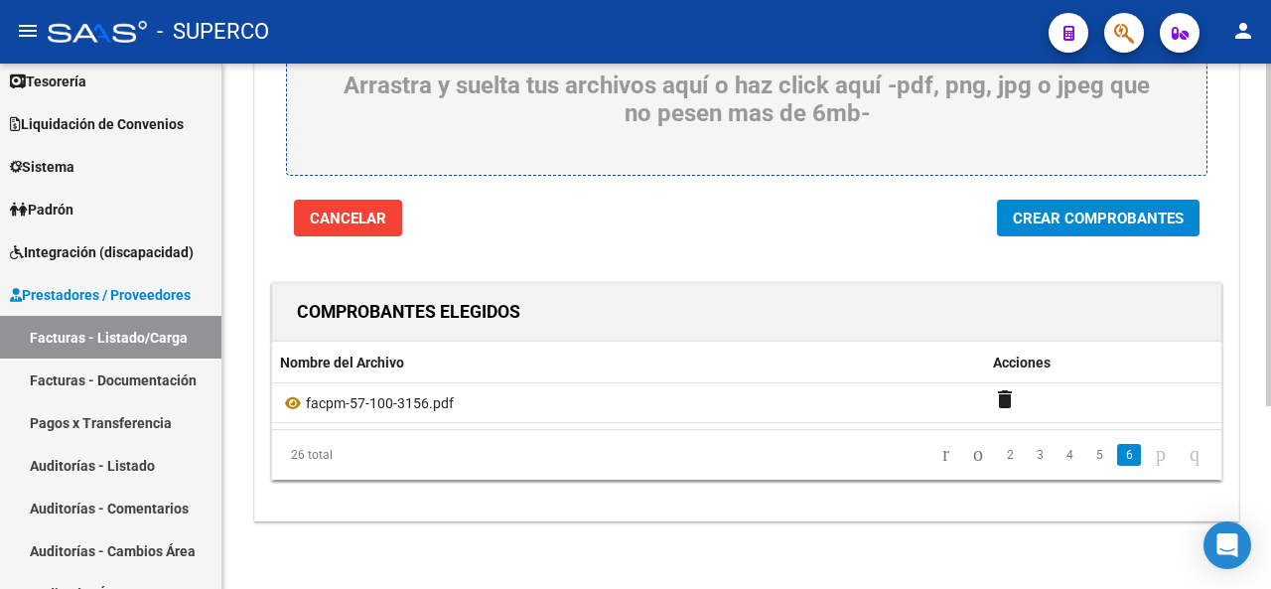
click at [1153, 451] on icon "go to next page" at bounding box center [1161, 454] width 16 height 24
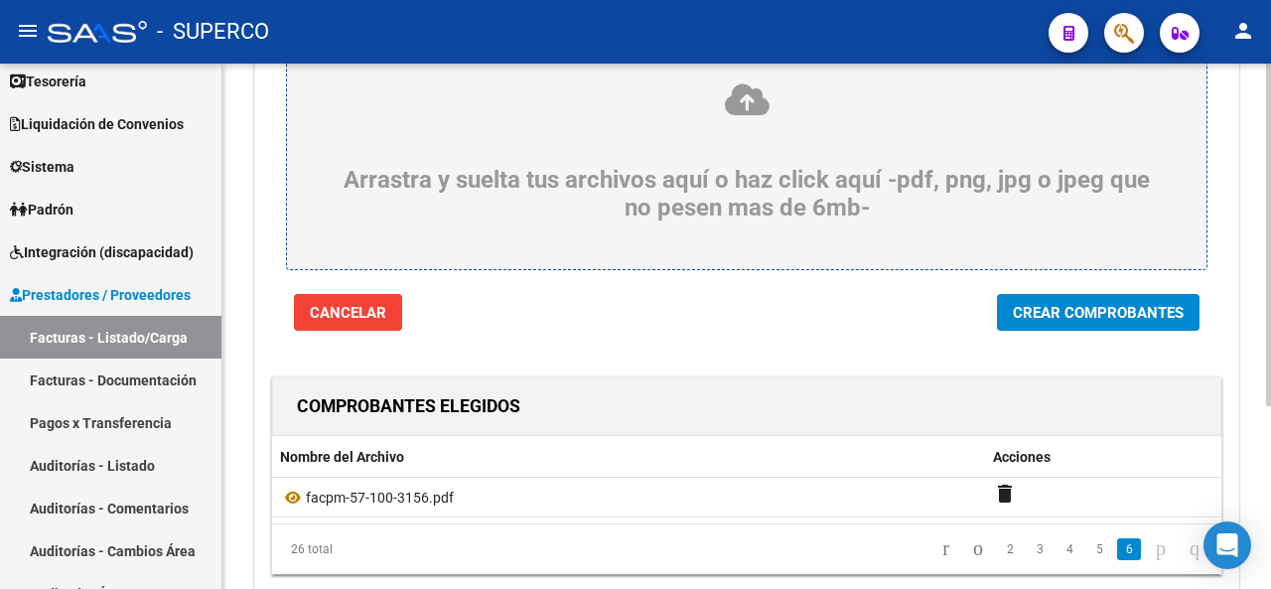
scroll to position [0, 0]
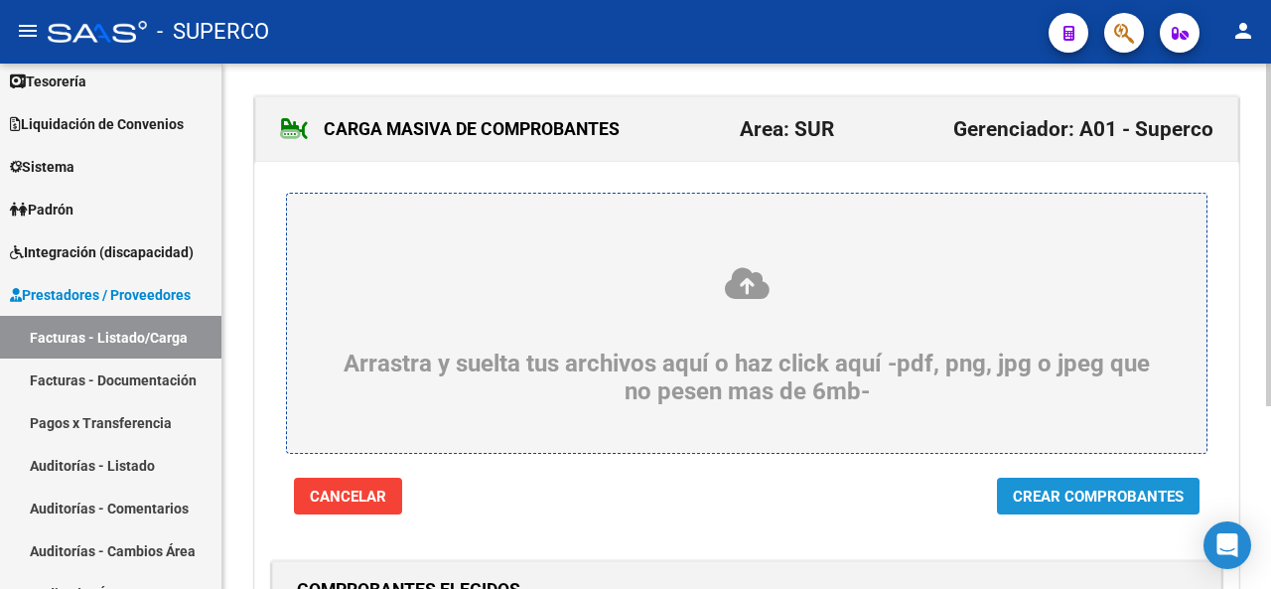
click at [1095, 497] on span "Crear Comprobantes" at bounding box center [1098, 497] width 171 height 18
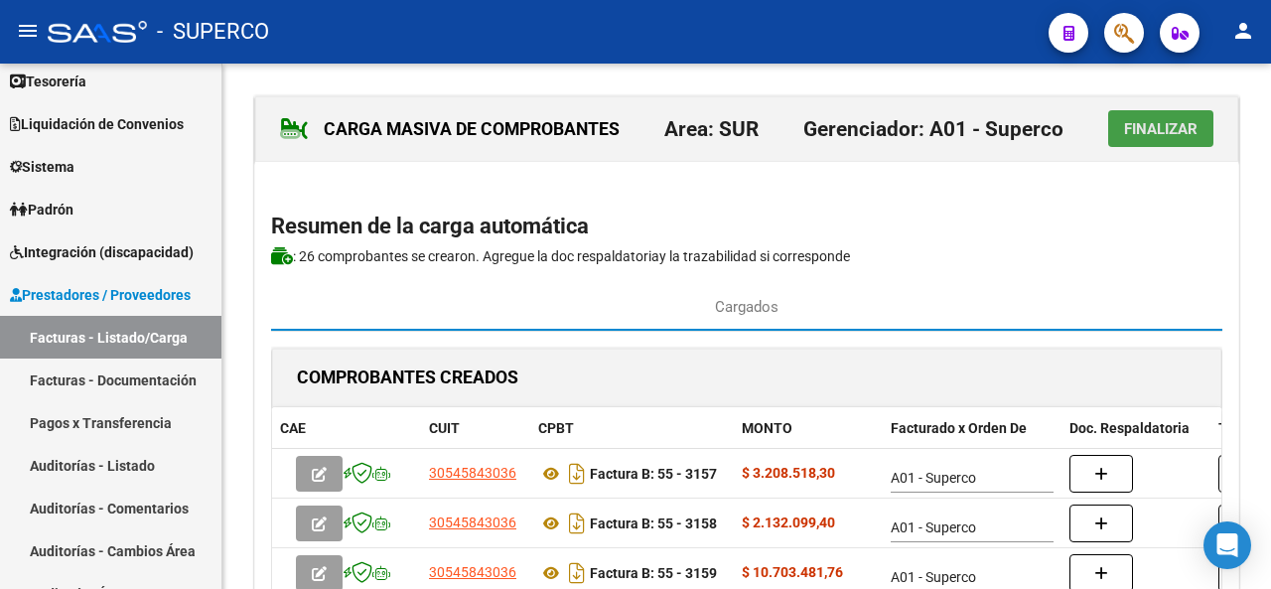
click at [1169, 129] on span "Finalizar" at bounding box center [1160, 129] width 73 height 18
